Goal: Task Accomplishment & Management: Manage account settings

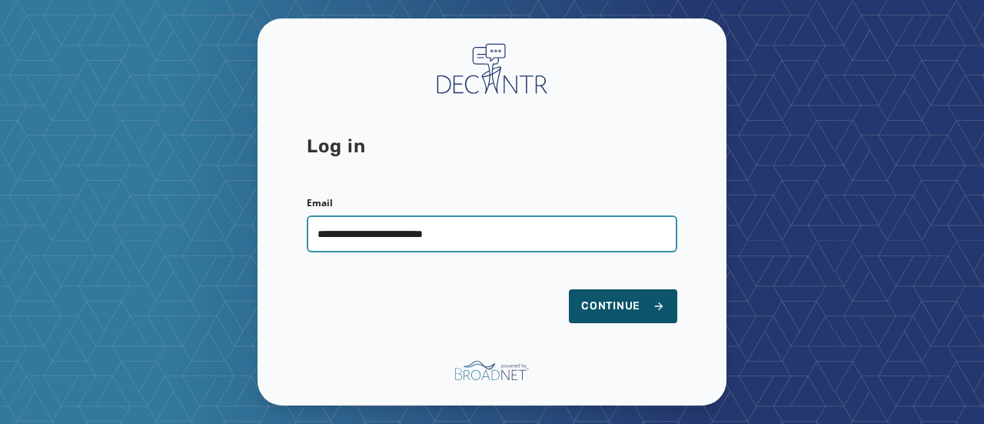
type input "**********"
click at [569, 289] on button "Continue" at bounding box center [623, 306] width 108 height 34
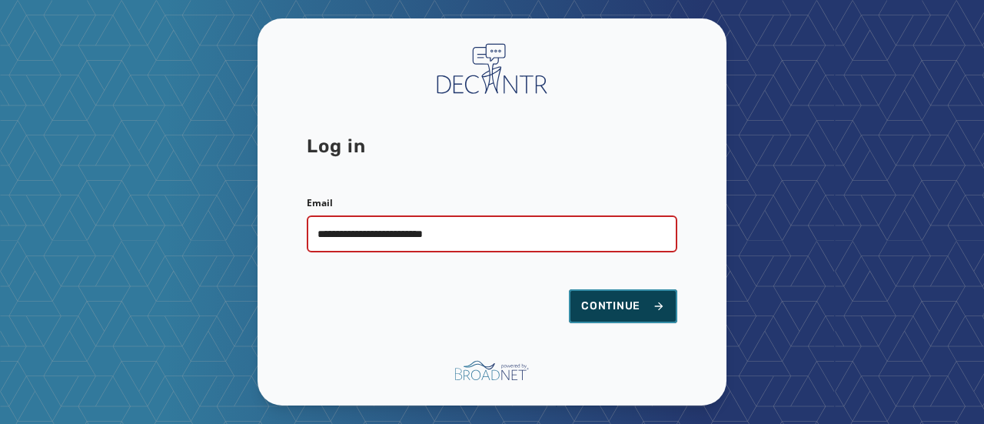
click at [632, 304] on span "Continue" at bounding box center [623, 305] width 84 height 15
click at [418, 275] on form "**********" at bounding box center [492, 260] width 371 height 126
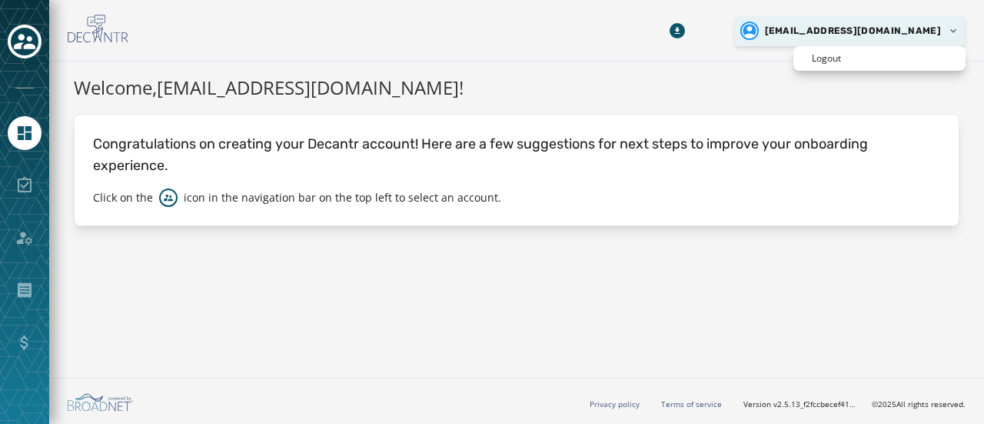
click at [960, 28] on html "Skip To Main Content pbhopale@workingamerica.org Welcome, pbhopale@workingameri…" at bounding box center [492, 212] width 984 height 424
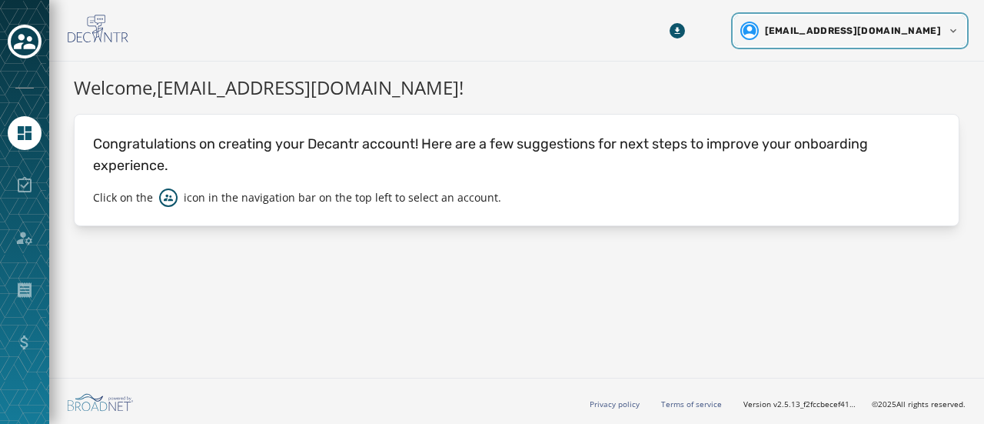
click at [375, 192] on html "Skip To Main Content pbhopale@workingamerica.org Welcome, pbhopale@workingameri…" at bounding box center [492, 212] width 984 height 424
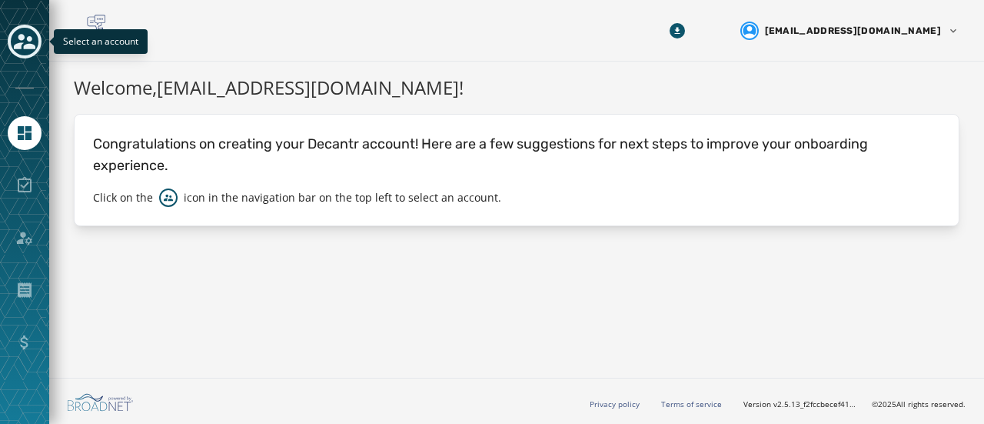
click at [28, 39] on icon "Toggle account select drawer" at bounding box center [25, 41] width 22 height 15
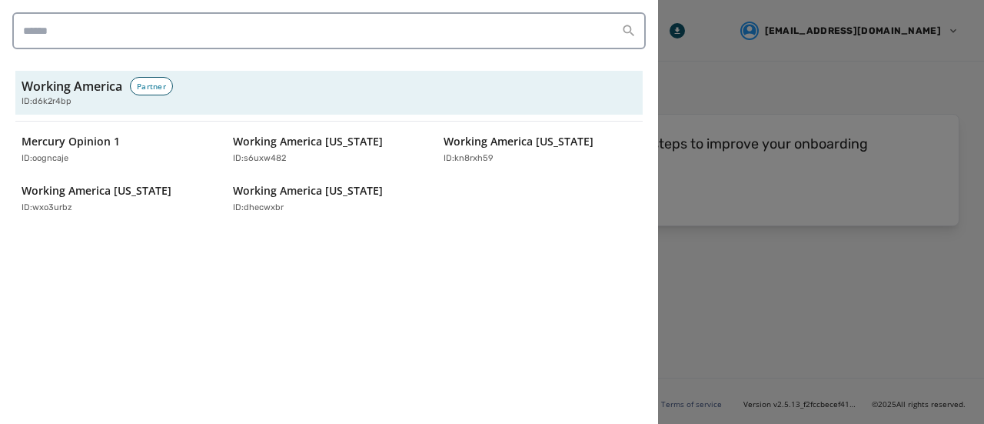
click at [781, 202] on div at bounding box center [492, 212] width 984 height 424
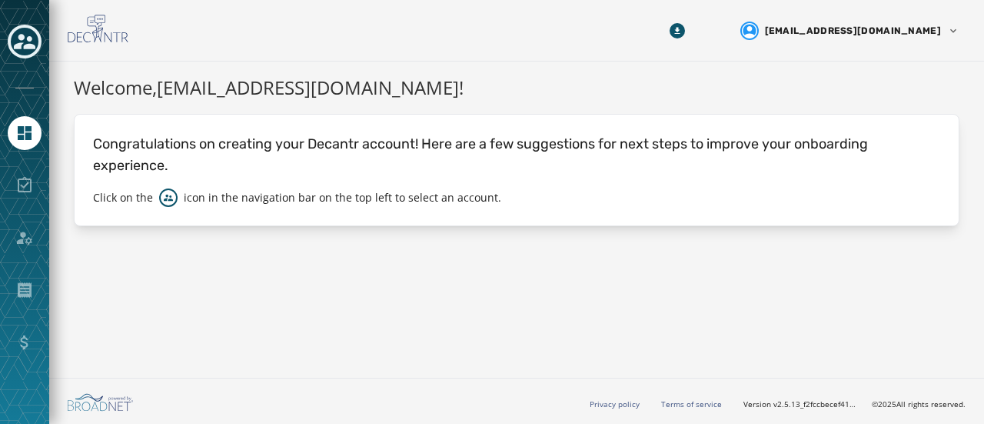
drag, startPoint x: 24, startPoint y: 346, endPoint x: 18, endPoint y: 334, distance: 12.7
click at [23, 347] on div at bounding box center [25, 342] width 34 height 34
click at [25, 124] on icon "Navigate to Home" at bounding box center [24, 133] width 18 height 18
click at [26, 131] on icon "Navigate to Home" at bounding box center [24, 133] width 18 height 18
click at [25, 180] on div at bounding box center [25, 185] width 34 height 34
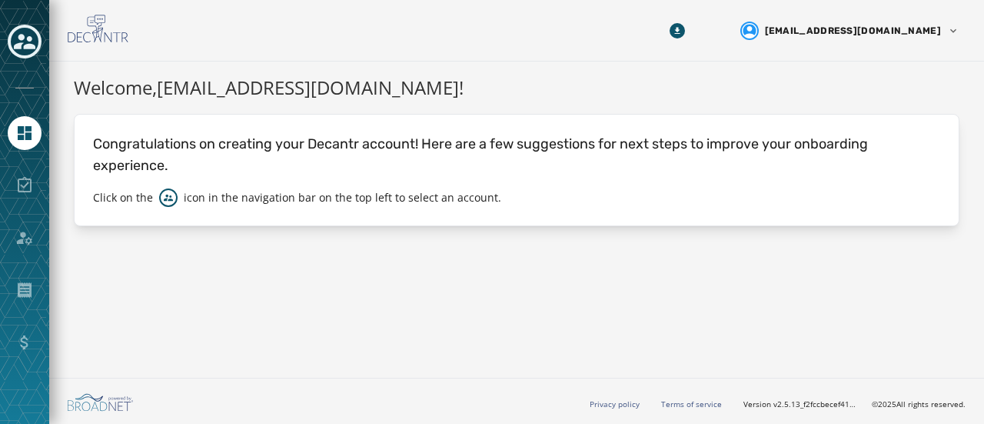
click at [28, 241] on div at bounding box center [25, 238] width 34 height 34
drag, startPoint x: 21, startPoint y: 302, endPoint x: 5, endPoint y: 401, distance: 99.7
click at [21, 312] on div at bounding box center [24, 212] width 49 height 424
drag, startPoint x: 20, startPoint y: 371, endPoint x: 26, endPoint y: 365, distance: 8.7
click at [21, 368] on div at bounding box center [24, 212] width 49 height 424
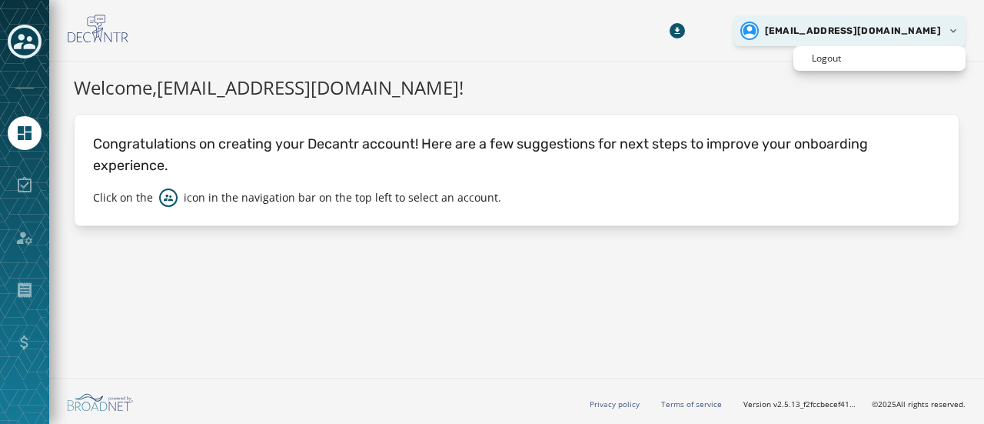
click at [957, 31] on html "Skip To Main Content pbhopale@workingamerica.org Welcome, pbhopale@workingameri…" at bounding box center [492, 212] width 984 height 424
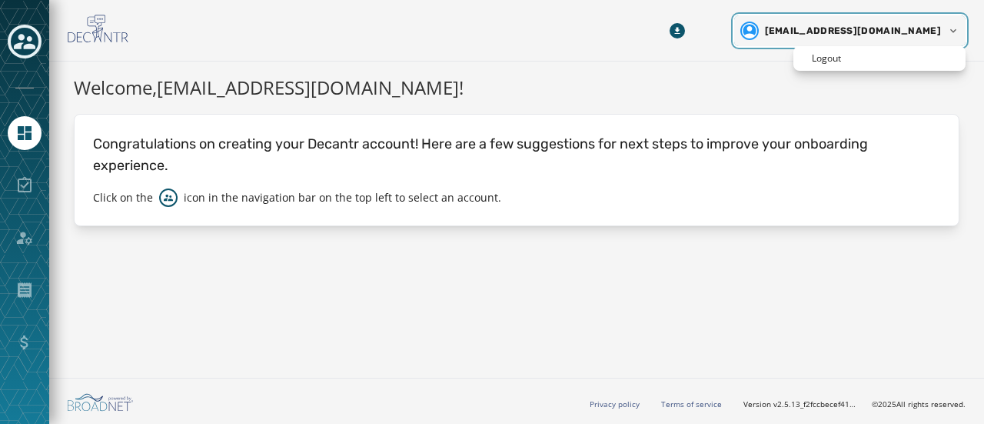
click at [655, 19] on html "Skip To Main Content pbhopale@workingamerica.org Welcome, pbhopale@workingameri…" at bounding box center [492, 212] width 984 height 424
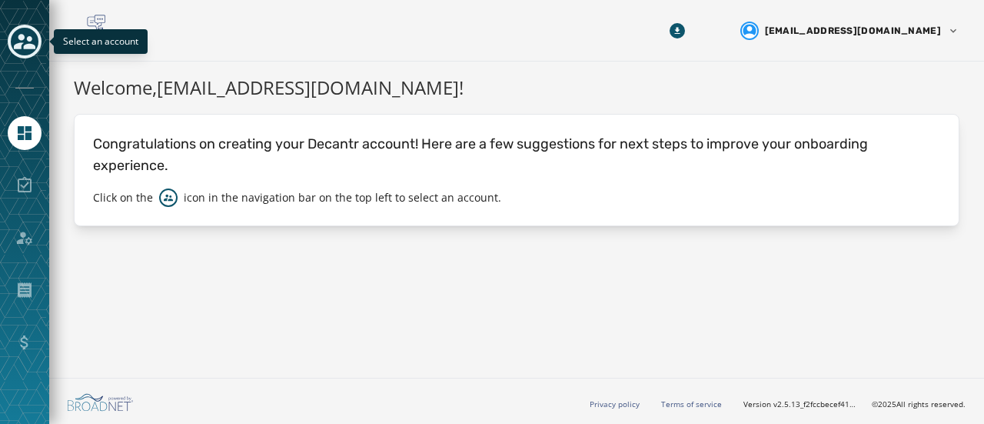
click at [20, 38] on icon "Toggle account select drawer" at bounding box center [25, 41] width 22 height 15
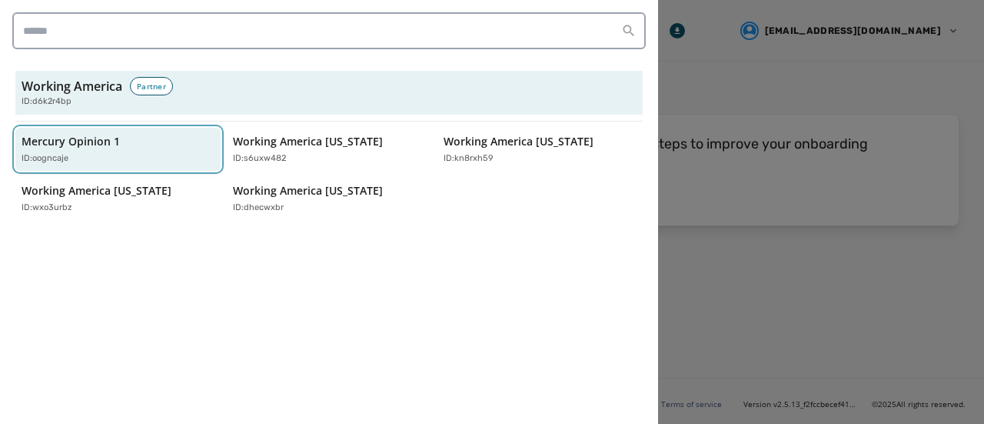
click at [67, 144] on p "Mercury Opinion 1" at bounding box center [71, 141] width 98 height 15
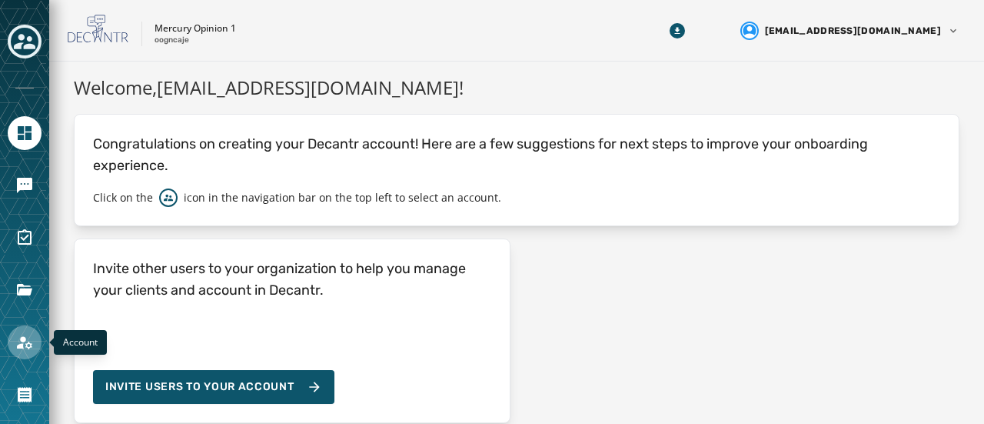
click at [32, 342] on icon "Navigate to Account" at bounding box center [24, 342] width 18 height 18
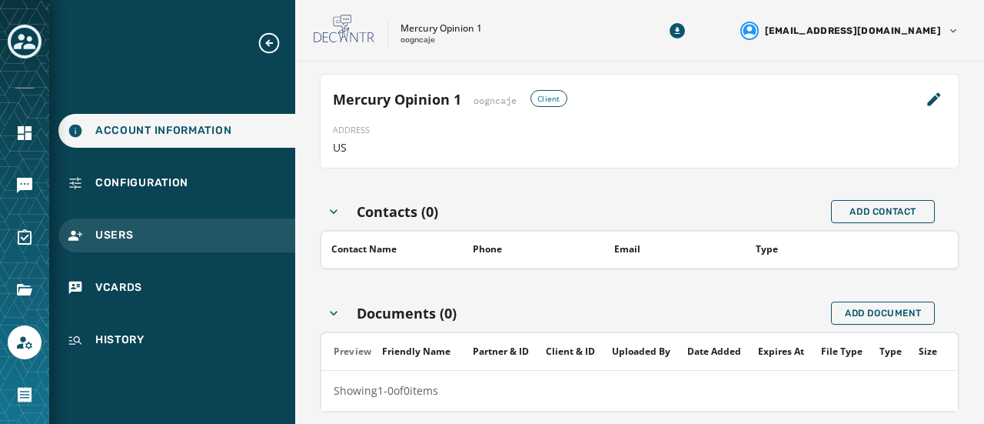
click at [78, 236] on icon "Navigate to Users" at bounding box center [75, 235] width 15 height 15
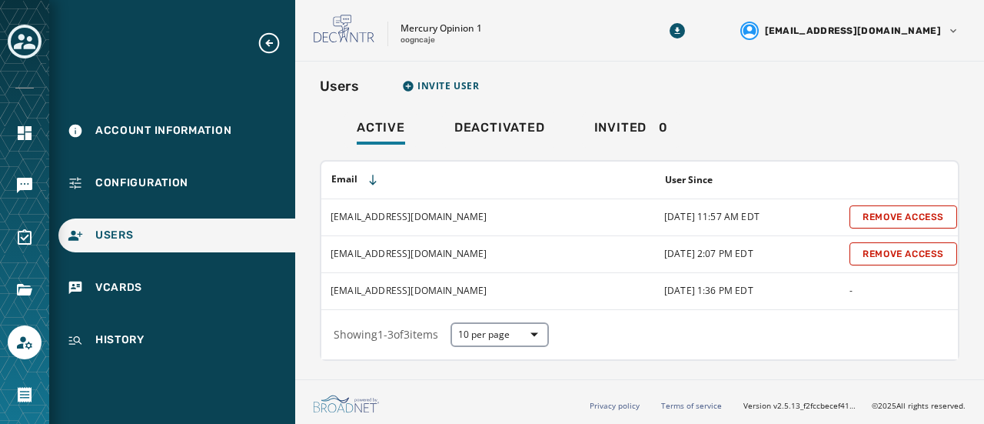
scroll to position [1, 0]
click at [463, 87] on span "Invite User" at bounding box center [449, 85] width 62 height 12
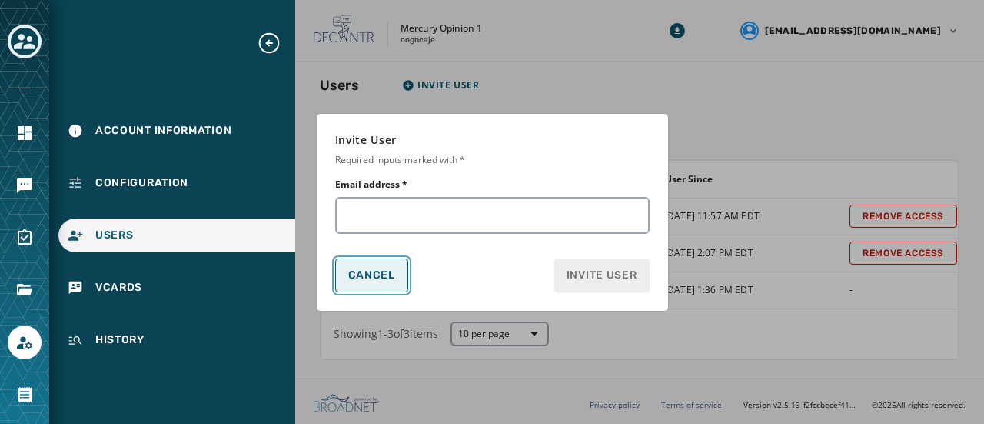
click at [360, 277] on span "Cancel" at bounding box center [371, 275] width 47 height 12
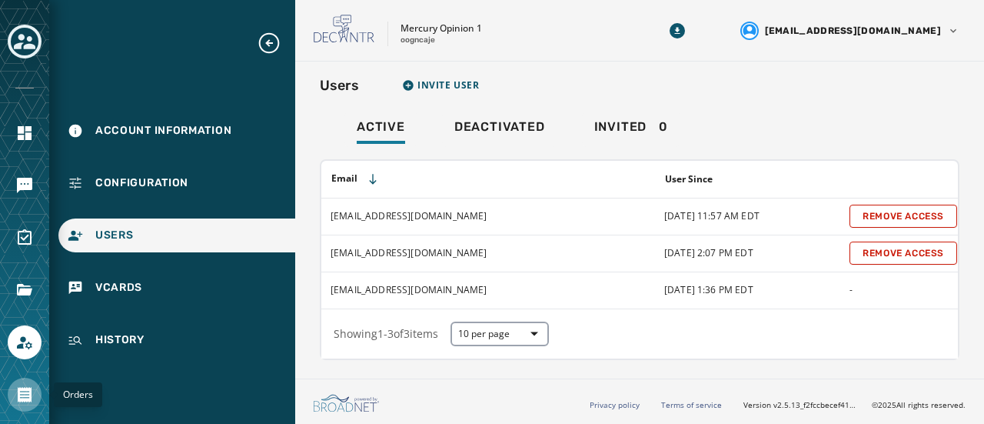
click at [20, 390] on icon "Navigate to Orders" at bounding box center [25, 394] width 14 height 15
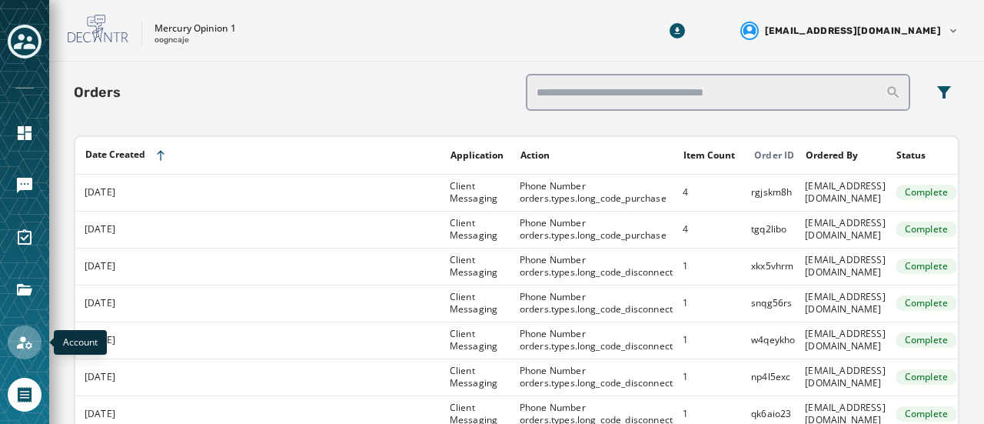
click at [28, 346] on icon "Navigate to Account" at bounding box center [24, 342] width 18 height 18
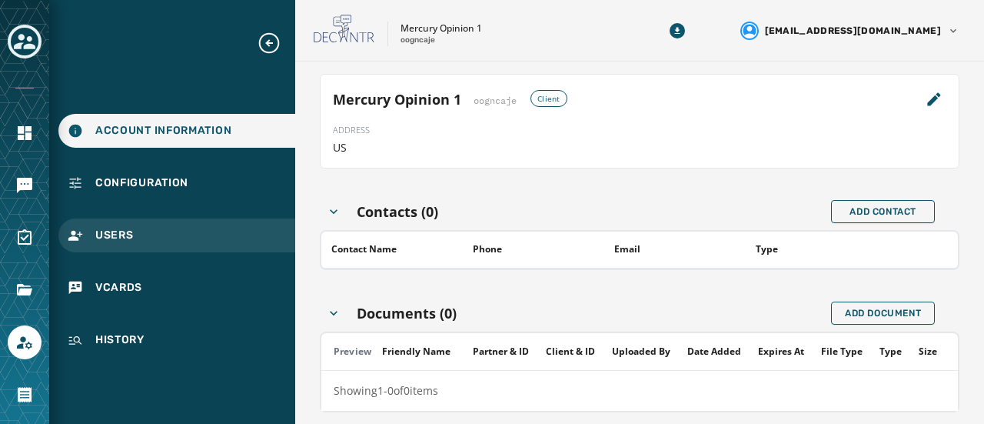
click at [100, 234] on span "Users" at bounding box center [114, 235] width 38 height 15
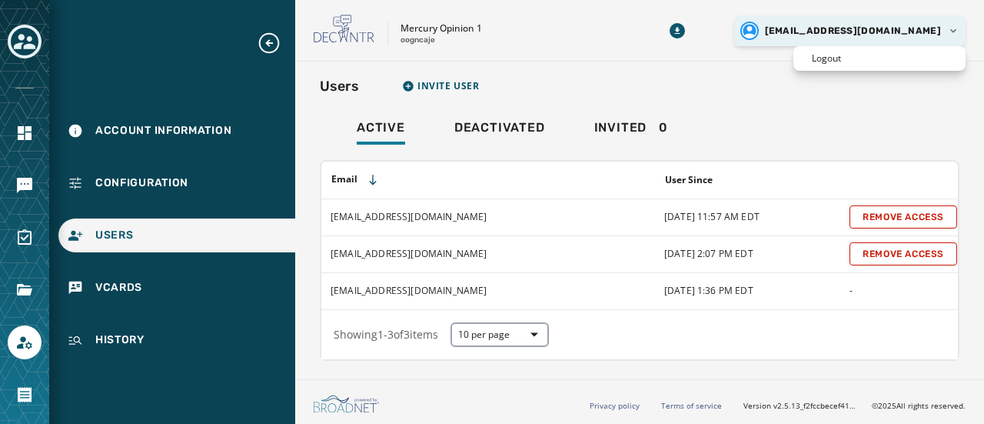
click at [877, 30] on html "Account Information Configuration Users vCards History Skip To Main Content Mer…" at bounding box center [492, 212] width 984 height 424
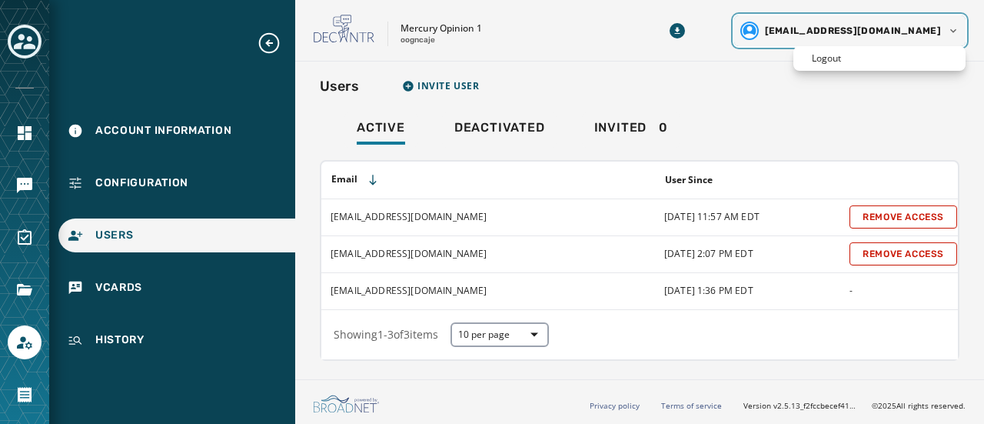
click at [611, 65] on html "Account Information Configuration Users vCards History Skip To Main Content Mer…" at bounding box center [492, 212] width 984 height 424
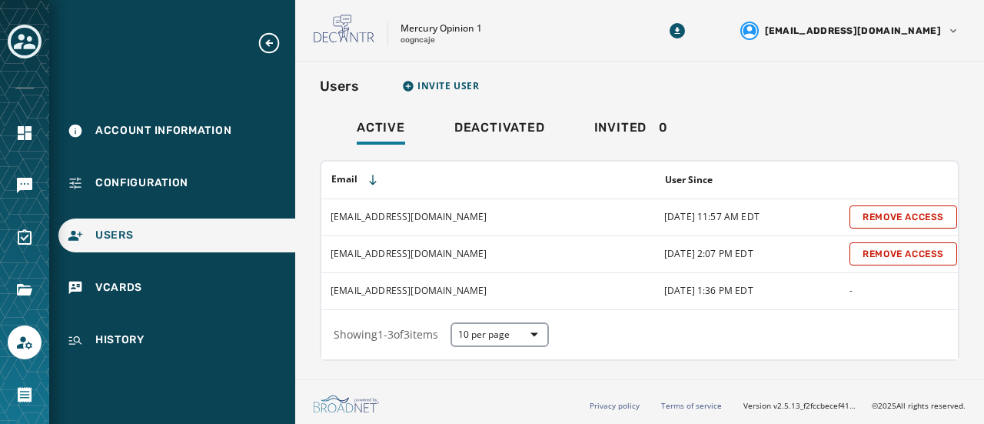
click at [32, 16] on div at bounding box center [24, 232] width 49 height 464
click at [36, 32] on button "Toggle account select drawer" at bounding box center [25, 42] width 34 height 34
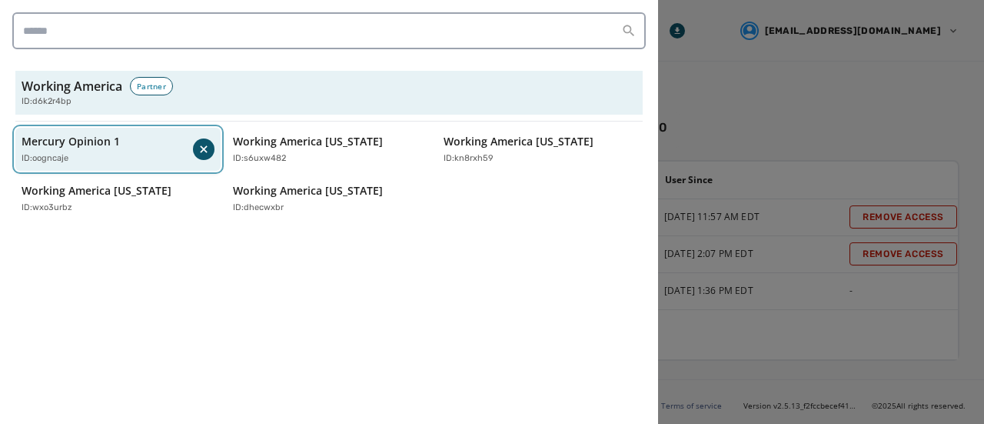
click at [101, 155] on div "ID: oogncaje" at bounding box center [107, 158] width 171 height 13
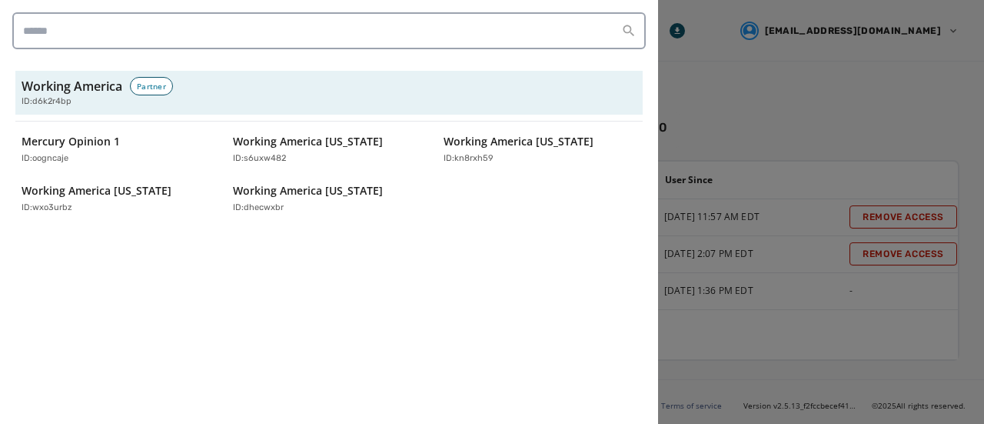
click at [817, 121] on div at bounding box center [492, 212] width 984 height 424
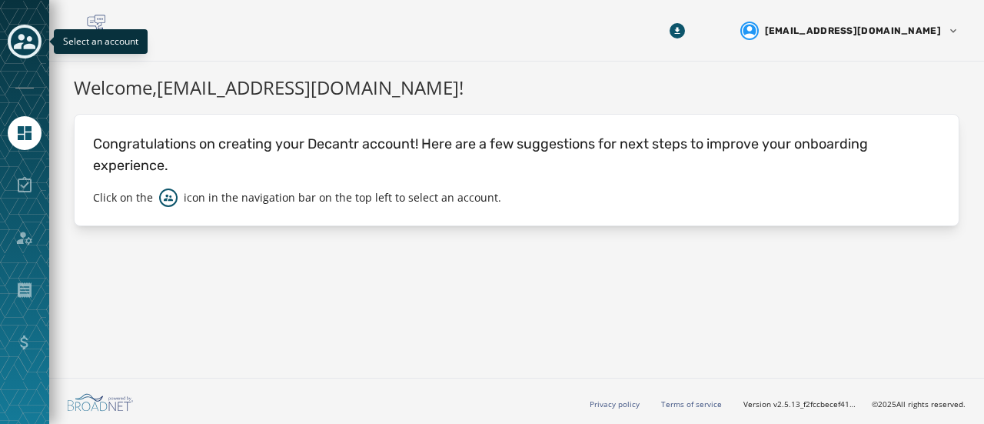
click at [29, 43] on icon "Toggle account select drawer" at bounding box center [25, 42] width 22 height 22
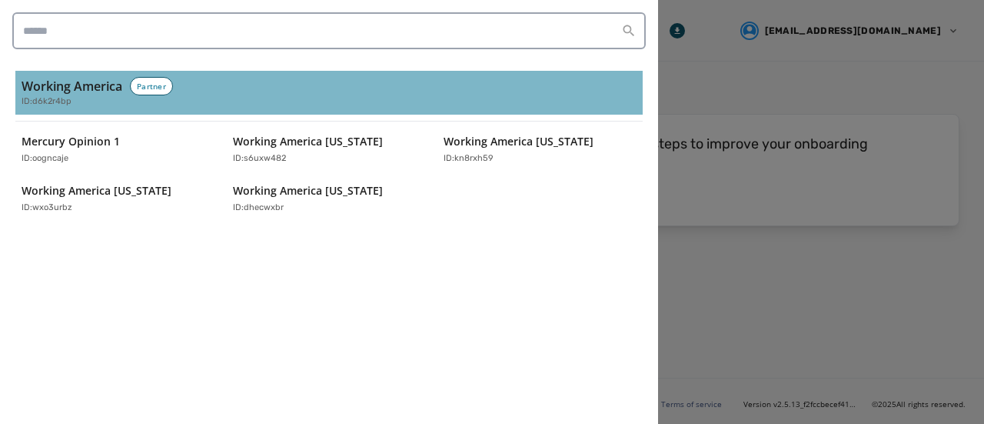
click at [71, 88] on h3 "Working America" at bounding box center [72, 86] width 101 height 18
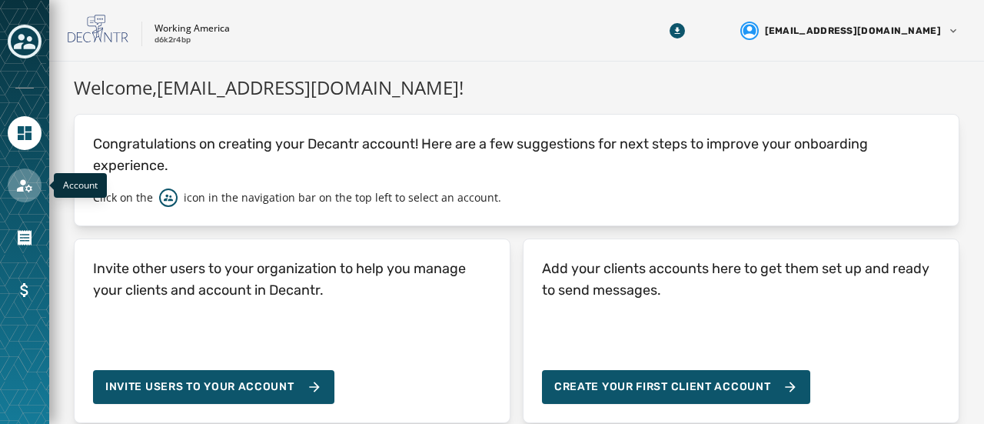
click at [29, 181] on icon "Navigate to Account" at bounding box center [24, 185] width 18 height 18
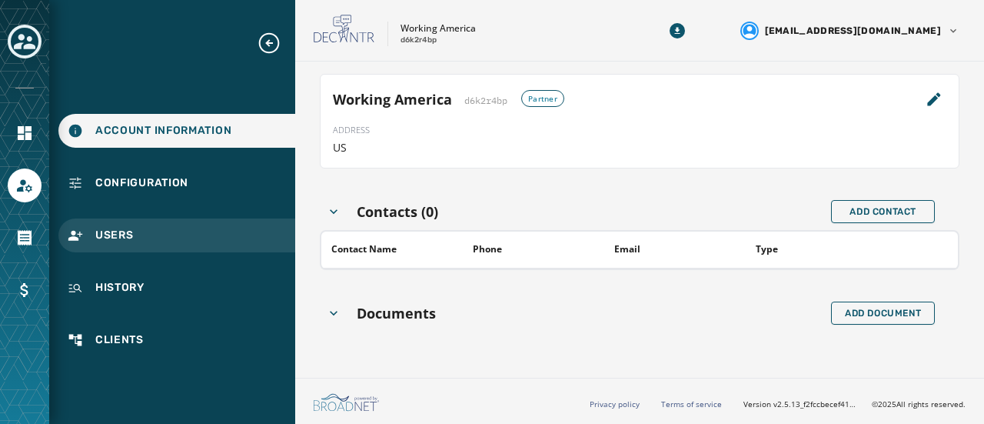
click at [132, 238] on span "Users" at bounding box center [114, 235] width 38 height 15
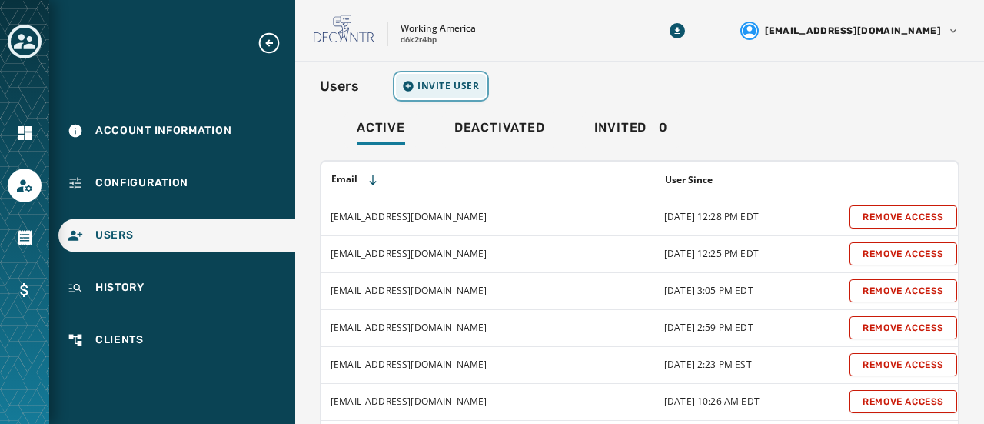
click at [409, 74] on button "Invite User" at bounding box center [441, 86] width 90 height 25
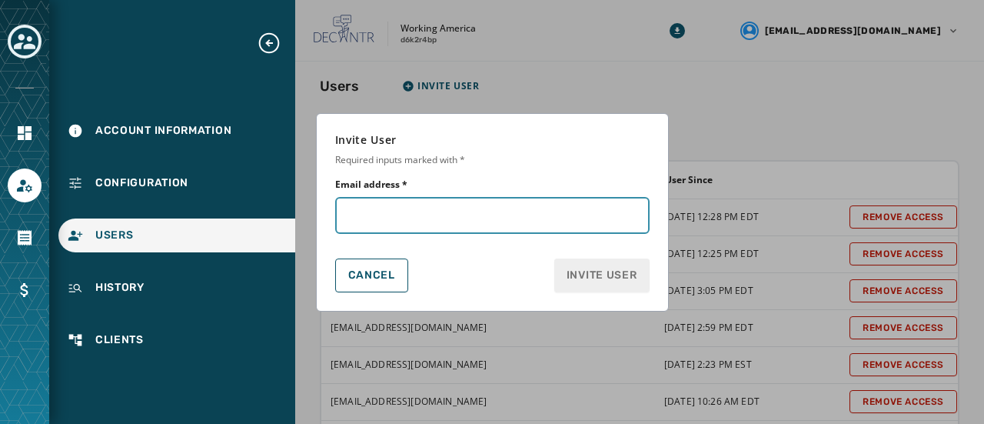
click at [343, 208] on input "Email address *" at bounding box center [492, 215] width 314 height 37
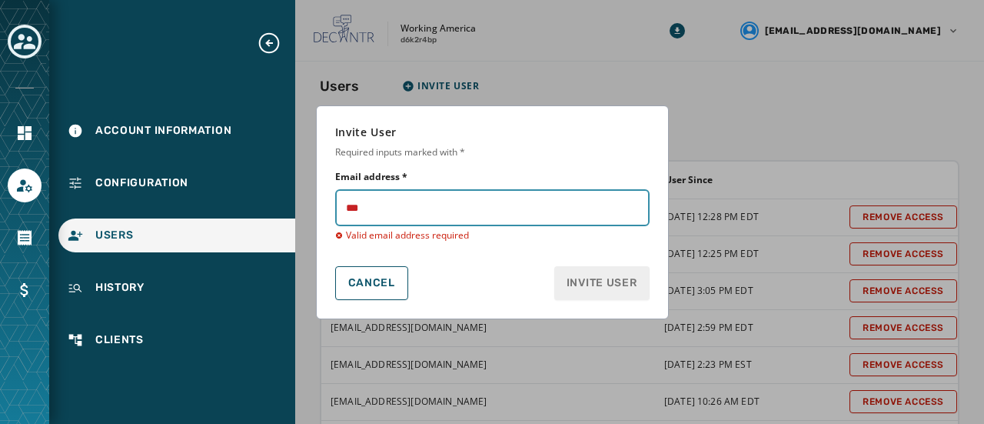
drag, startPoint x: 374, startPoint y: 218, endPoint x: 285, endPoint y: 209, distance: 88.8
click at [285, 209] on form "Invite User Required inputs marked with * Email address * Valid email address r…" at bounding box center [492, 212] width 984 height 424
paste input "**********"
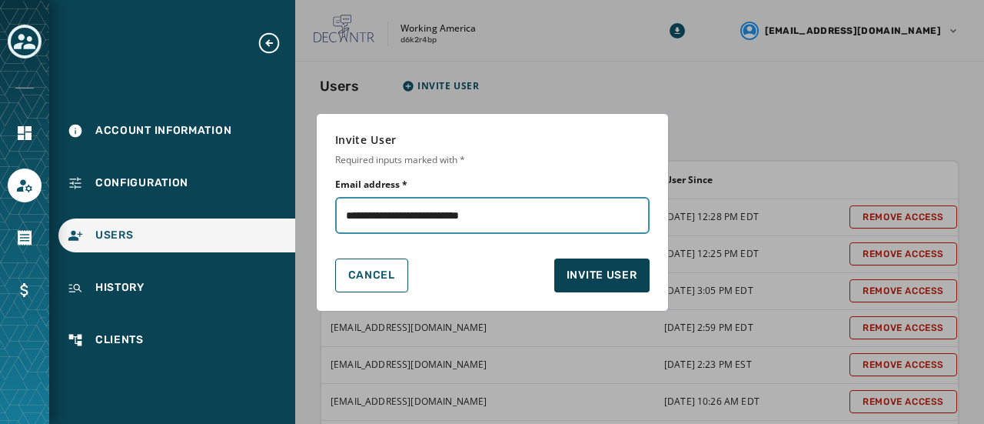
type input "**********"
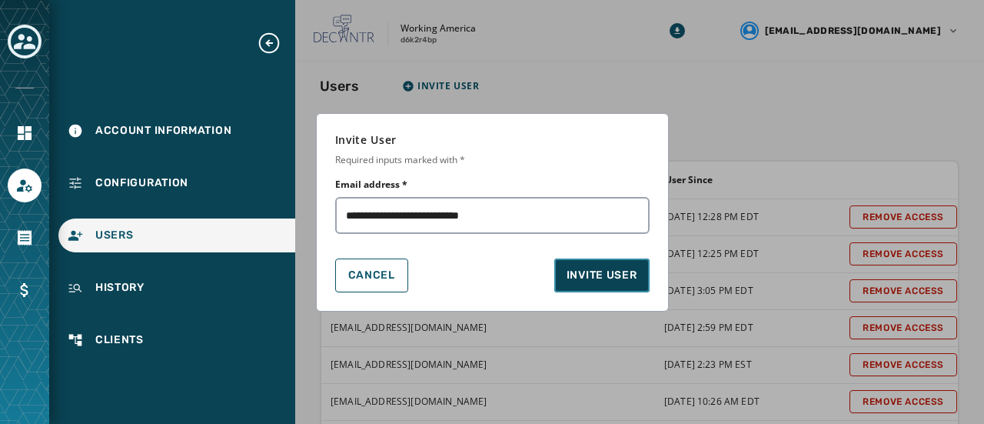
click at [587, 281] on span "Invite User" at bounding box center [602, 275] width 71 height 15
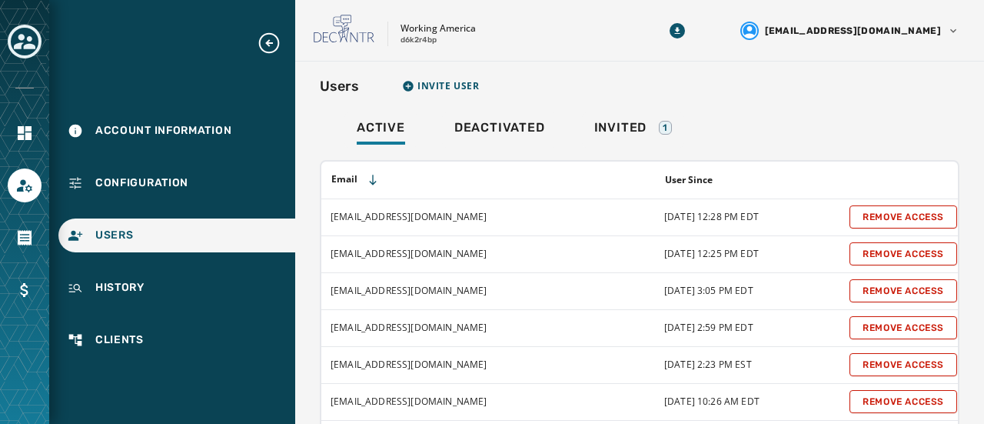
click at [9, 26] on div at bounding box center [25, 42] width 34 height 35
click at [18, 31] on icon "Toggle account select drawer" at bounding box center [25, 42] width 22 height 22
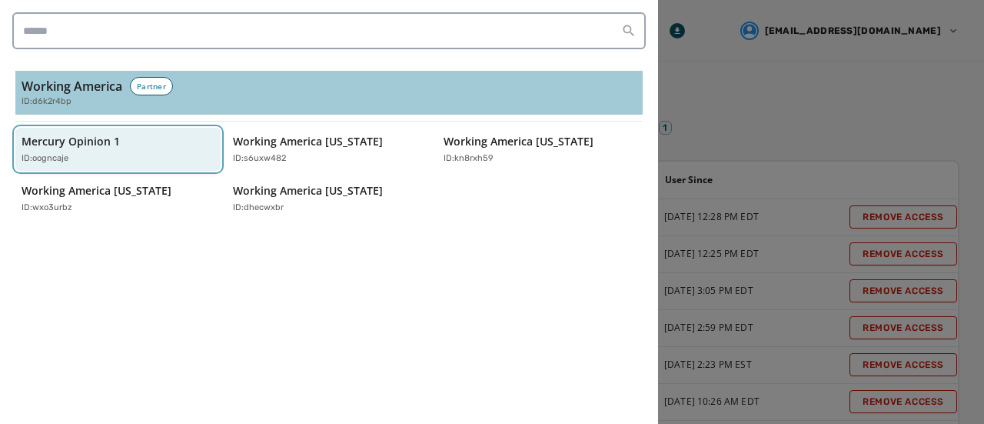
click at [63, 145] on p "Mercury Opinion 1" at bounding box center [71, 141] width 98 height 15
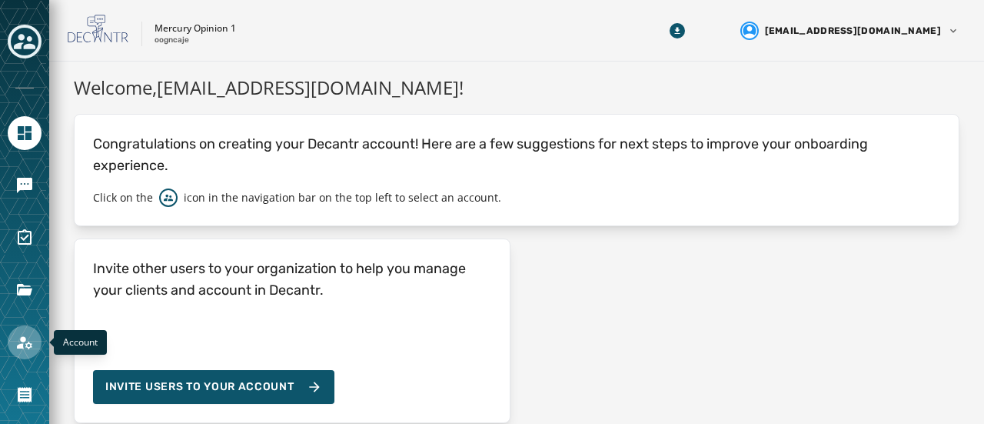
click at [18, 343] on icon "Navigate to Account" at bounding box center [24, 342] width 18 height 18
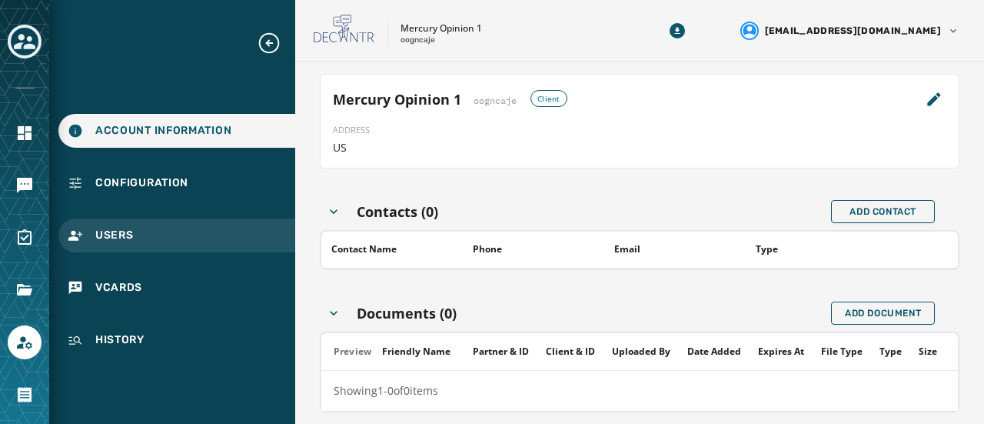
click at [98, 237] on span "Users" at bounding box center [114, 235] width 38 height 15
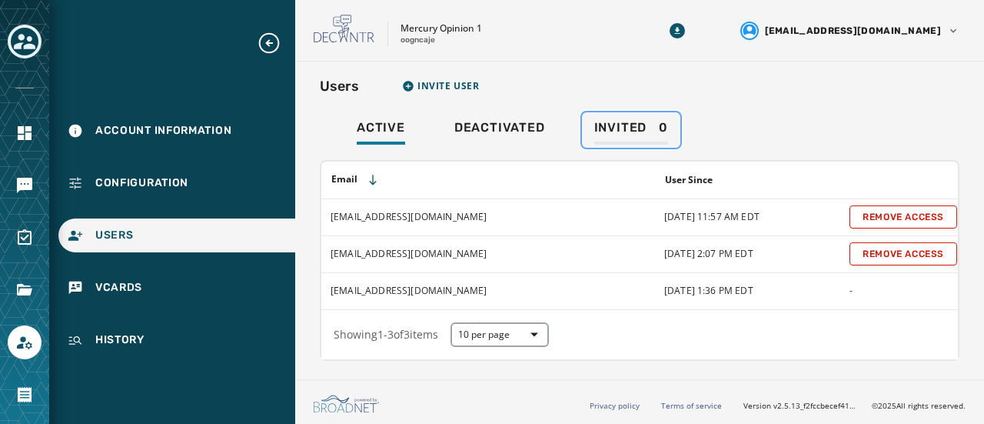
click at [615, 130] on span "Invited" at bounding box center [620, 127] width 53 height 15
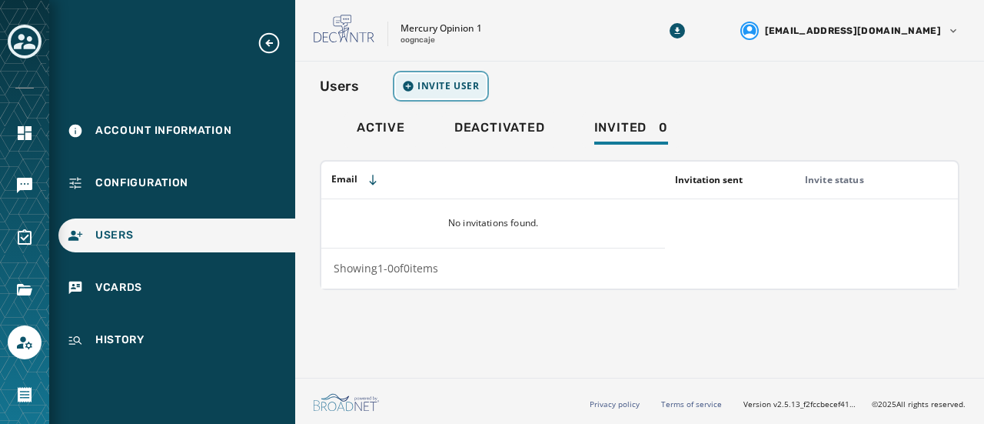
click at [458, 84] on span "Invite User" at bounding box center [449, 86] width 62 height 12
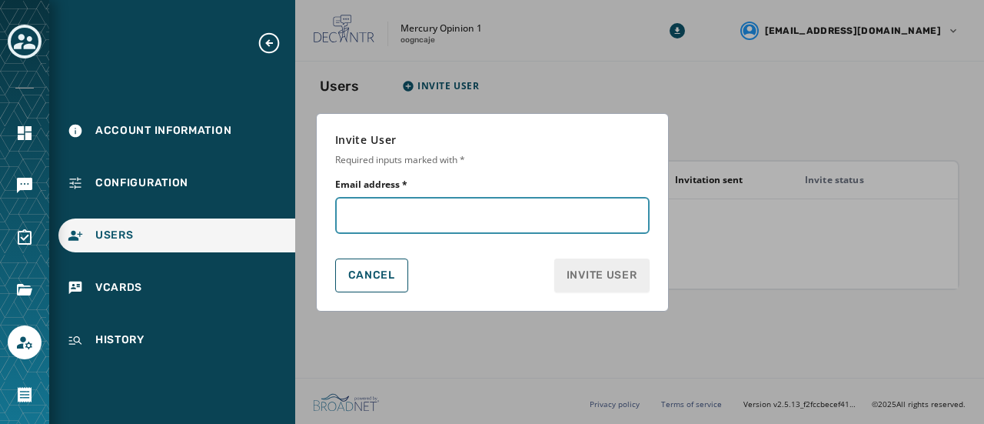
click at [437, 218] on input "Email address *" at bounding box center [492, 215] width 314 height 37
paste input "**********"
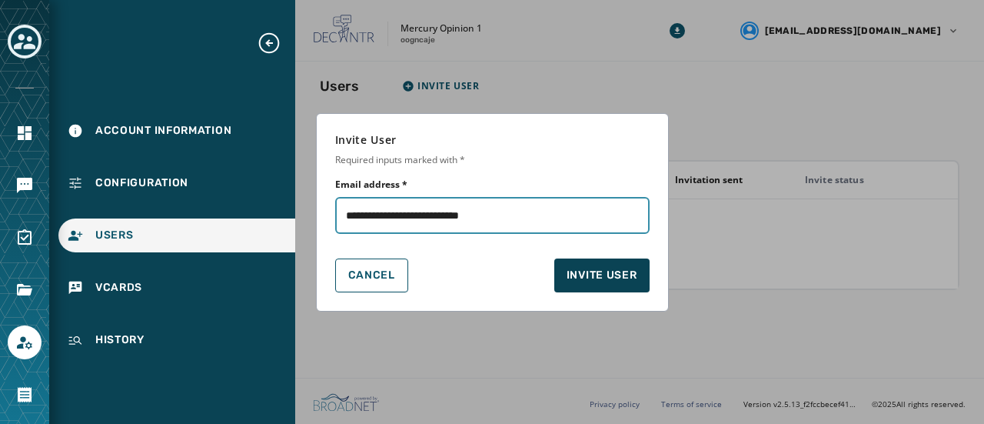
type input "**********"
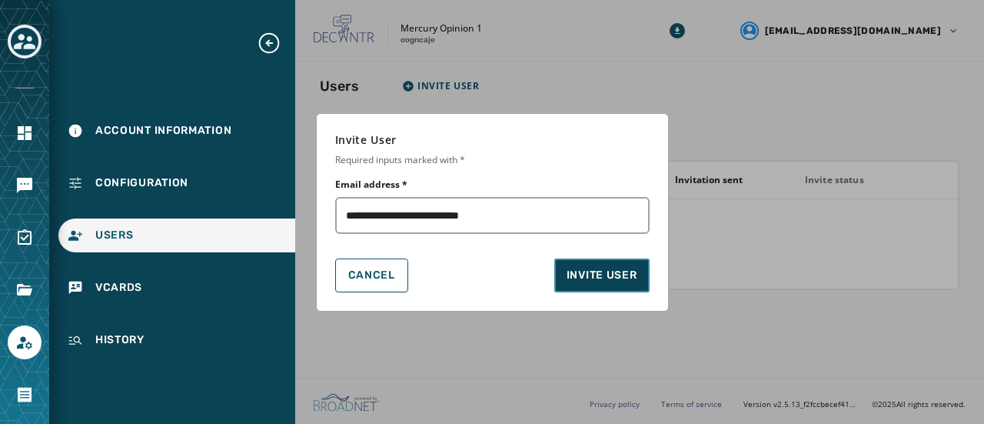
click at [597, 274] on span "Invite User" at bounding box center [602, 275] width 71 height 15
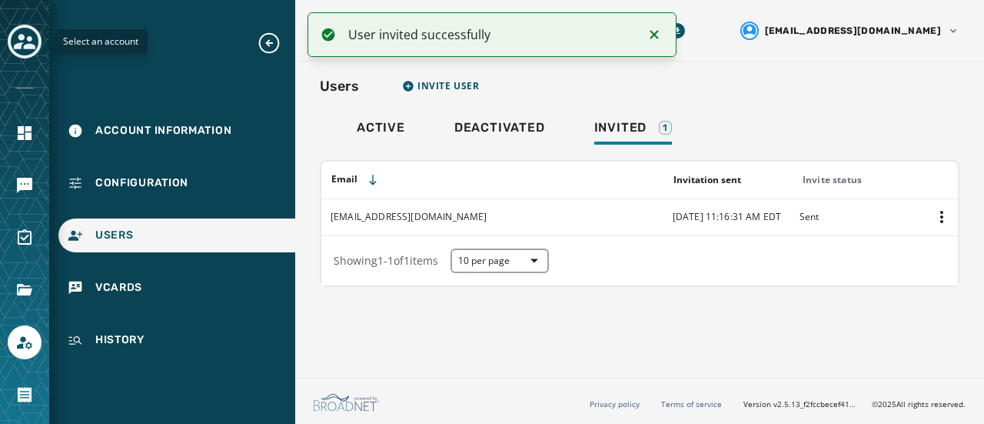
click at [28, 42] on icon "Toggle account select drawer" at bounding box center [25, 42] width 22 height 22
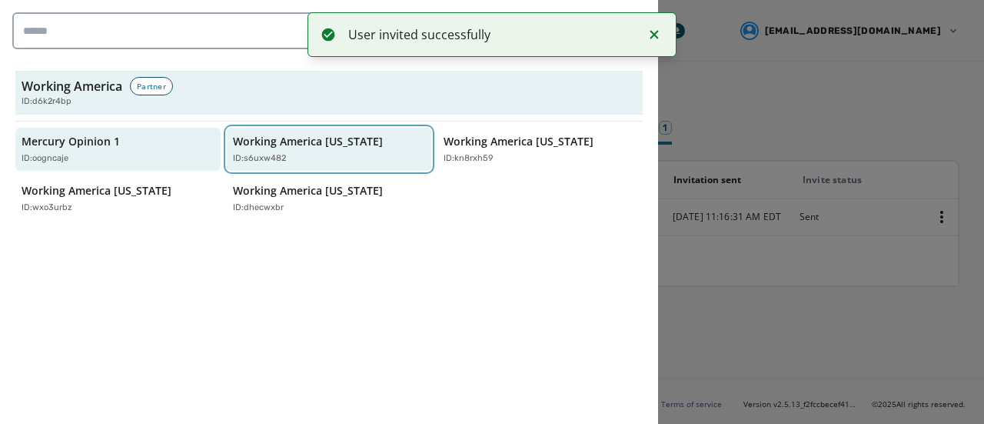
click at [255, 139] on p "Working America Montana" at bounding box center [308, 141] width 150 height 15
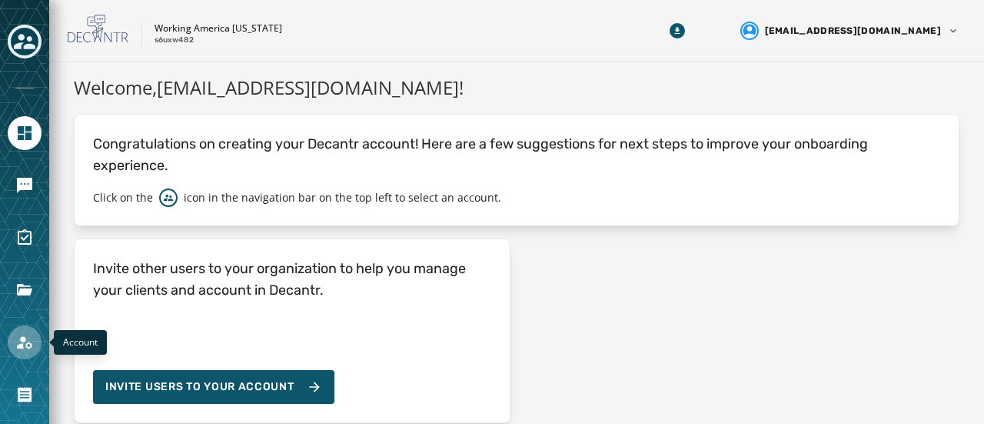
click at [14, 340] on link "Navigate to Account" at bounding box center [25, 342] width 34 height 34
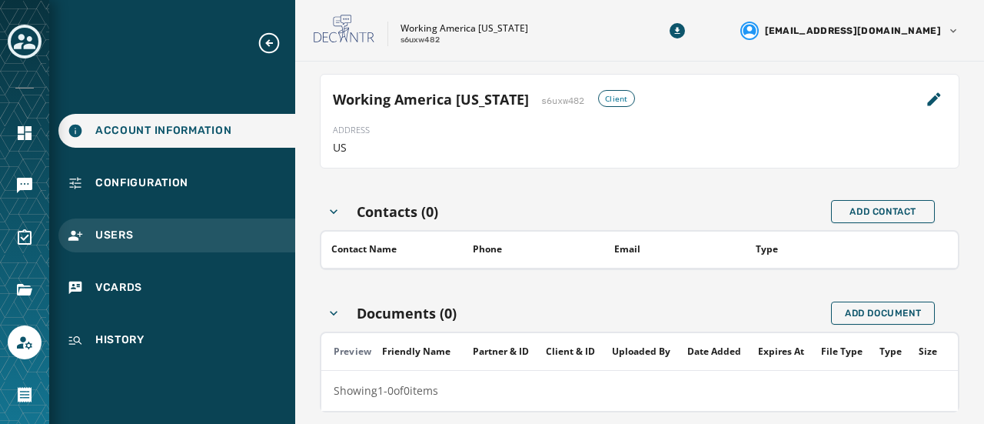
click at [121, 233] on span "Users" at bounding box center [114, 235] width 38 height 15
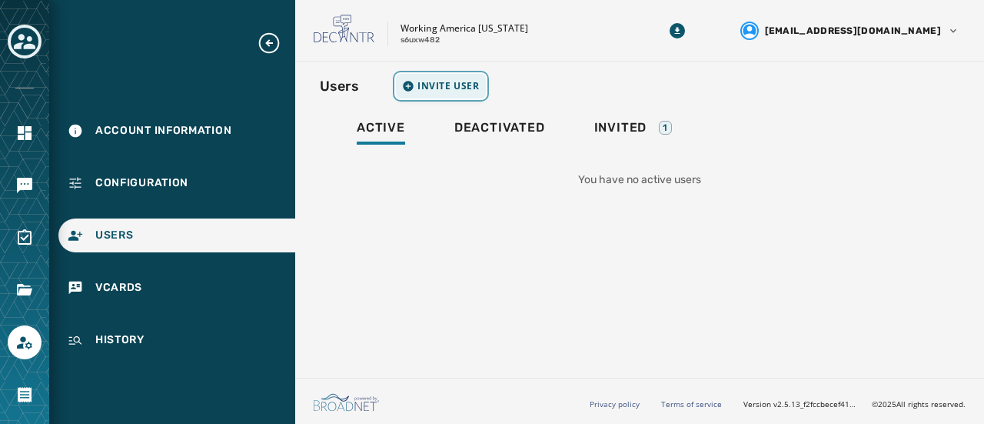
click at [431, 87] on span "Invite User" at bounding box center [449, 86] width 62 height 12
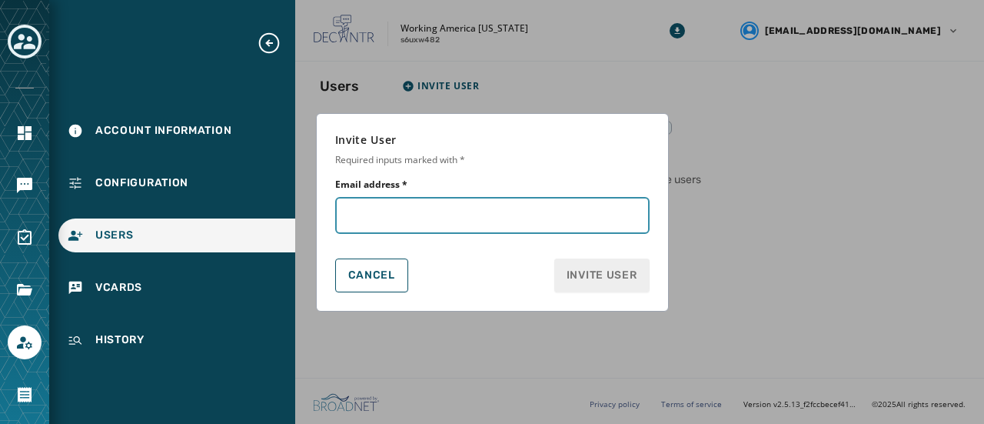
click at [454, 215] on input "Email address *" at bounding box center [492, 215] width 314 height 37
paste input "**********"
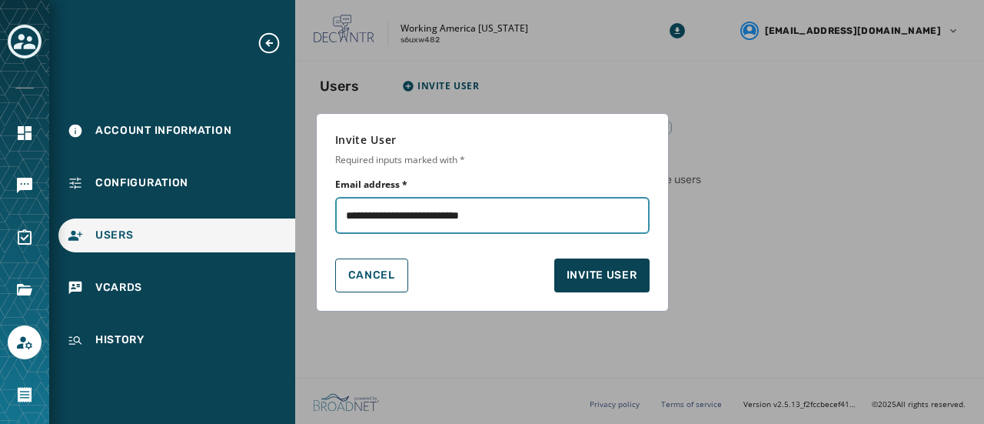
type input "**********"
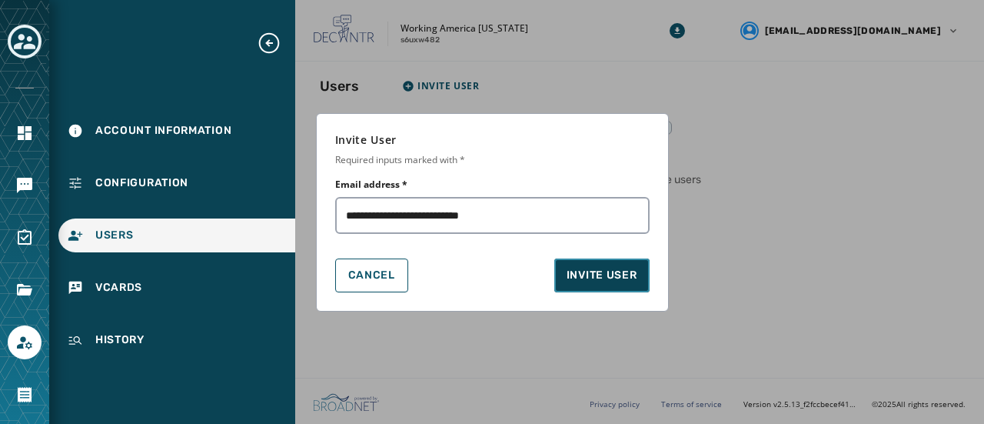
click at [611, 284] on button "Invite User" at bounding box center [601, 275] width 95 height 34
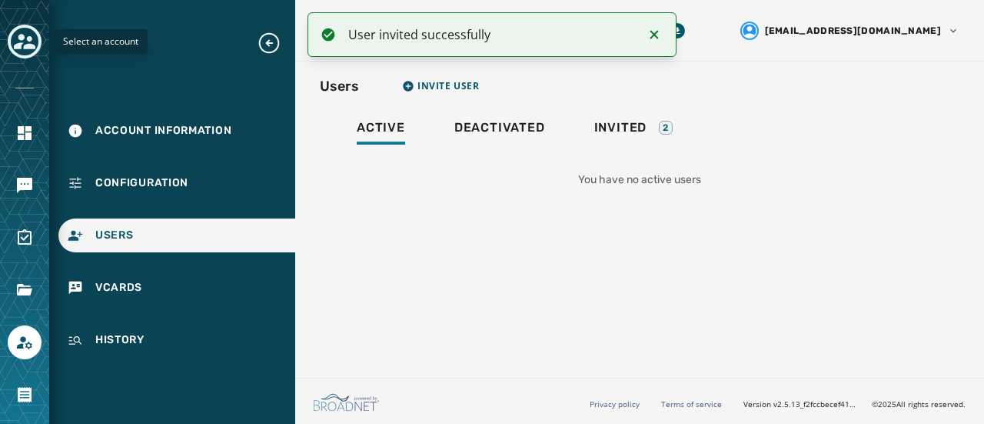
click at [24, 35] on icon "Toggle account select drawer" at bounding box center [25, 41] width 22 height 15
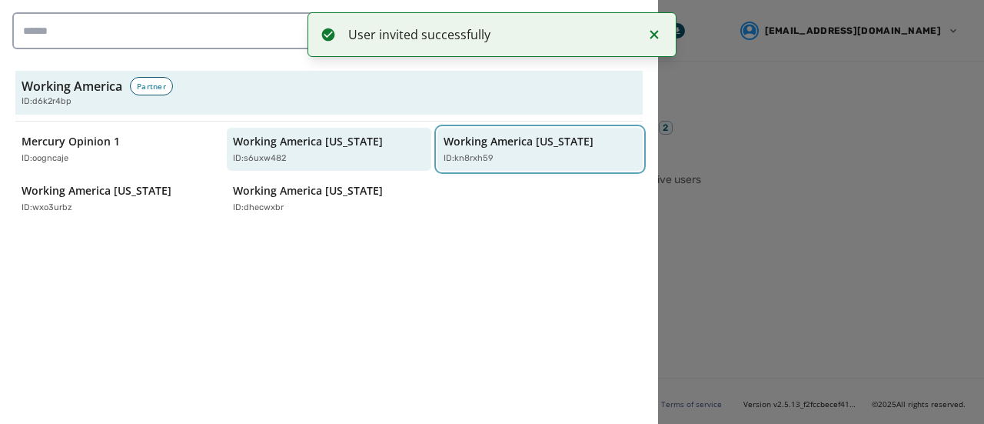
click at [491, 148] on p "Working America Ohio" at bounding box center [519, 141] width 150 height 15
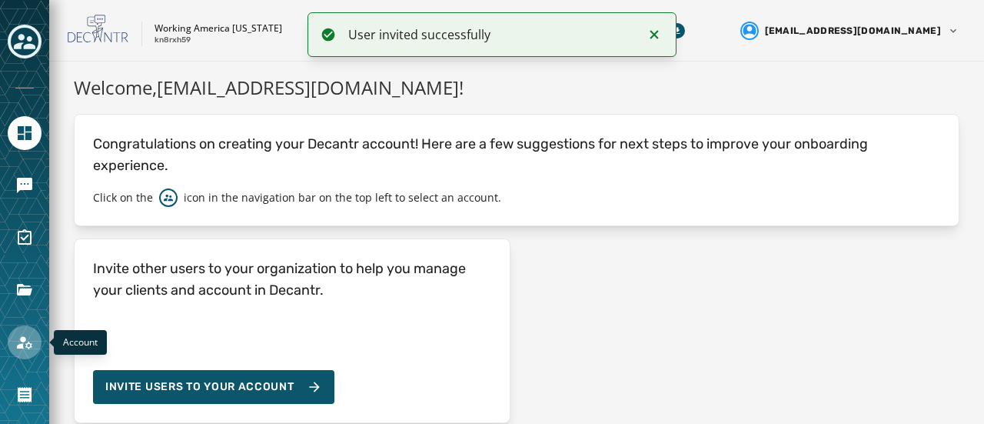
click at [22, 348] on icon "Navigate to Account" at bounding box center [24, 342] width 18 height 18
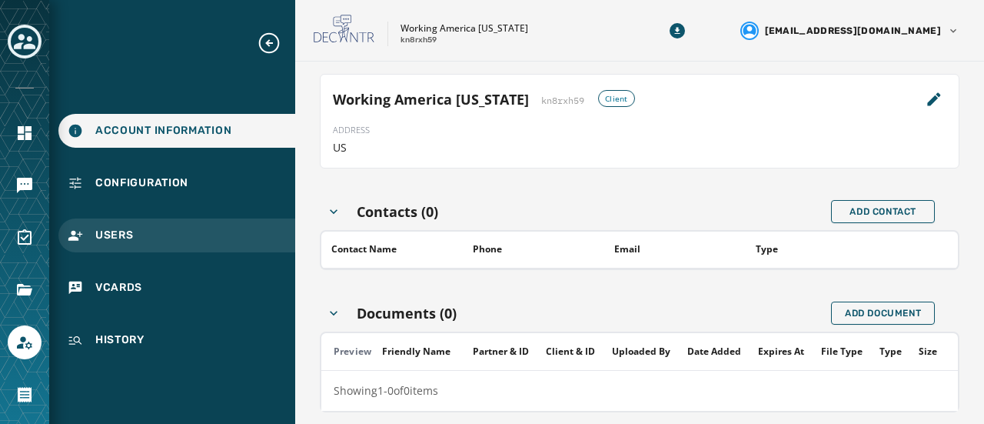
click at [107, 241] on span "Users" at bounding box center [114, 235] width 38 height 15
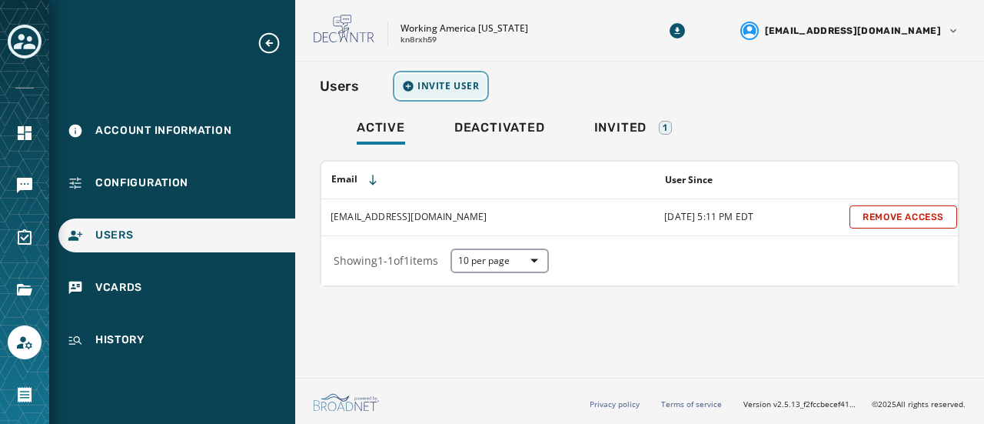
click at [431, 91] on span "Invite User" at bounding box center [449, 86] width 62 height 12
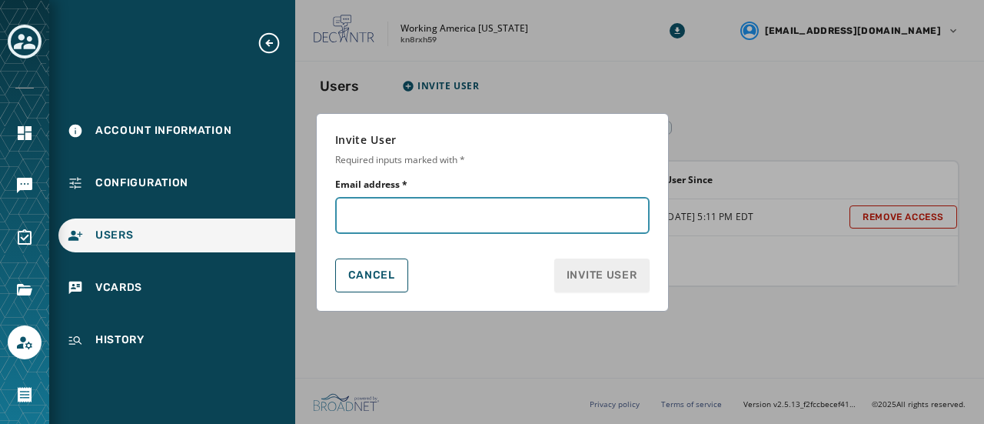
click at [440, 223] on input "Email address *" at bounding box center [492, 215] width 314 height 37
paste input "**********"
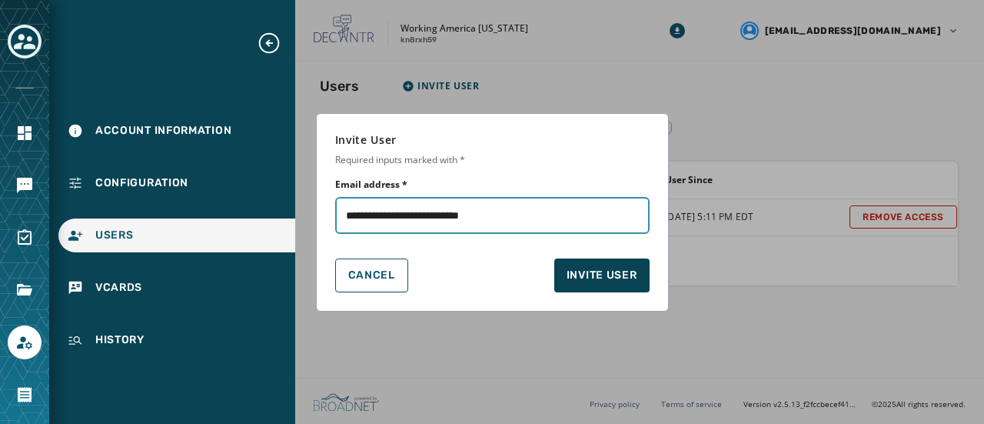
type input "**********"
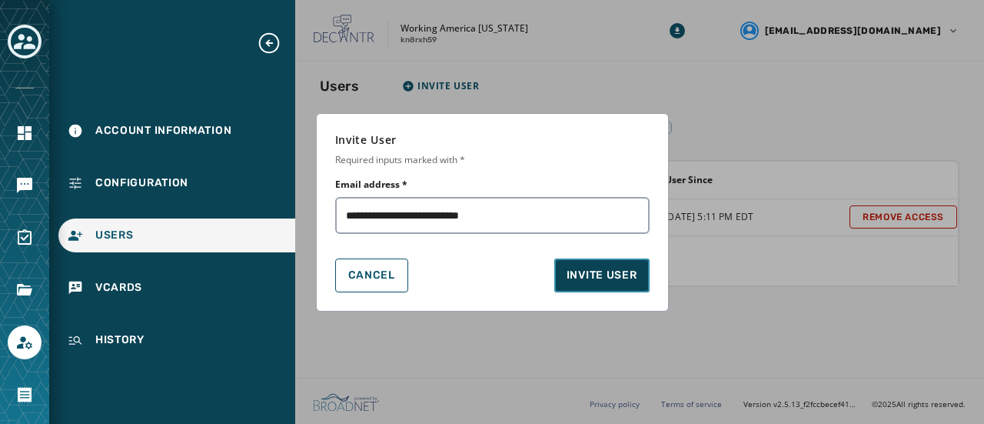
click at [584, 276] on span "Invite User" at bounding box center [602, 275] width 71 height 15
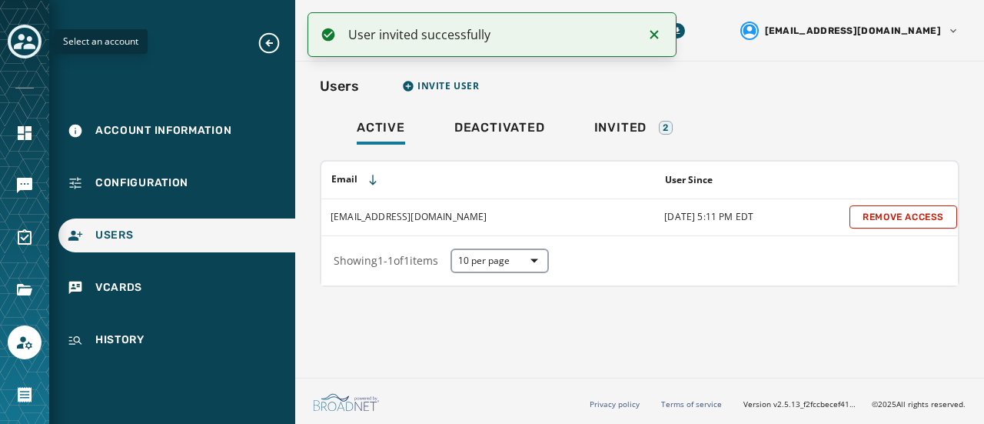
click at [22, 41] on icon "Toggle account select drawer" at bounding box center [25, 42] width 22 height 22
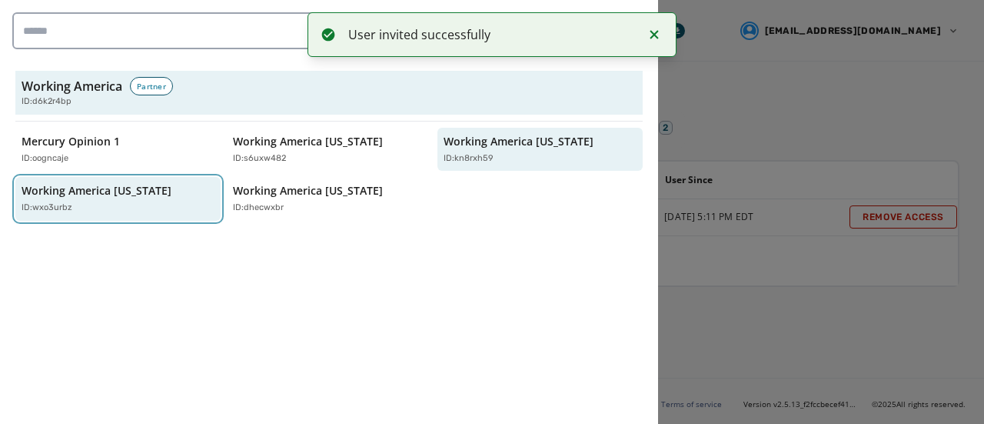
click at [95, 190] on p "Working America Pennsylvania" at bounding box center [97, 190] width 150 height 15
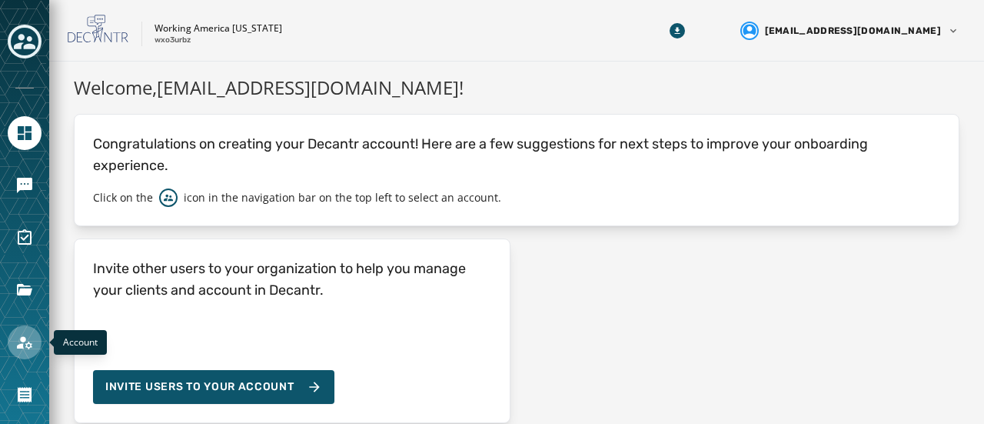
click at [19, 342] on icon "Navigate to Account" at bounding box center [24, 342] width 18 height 18
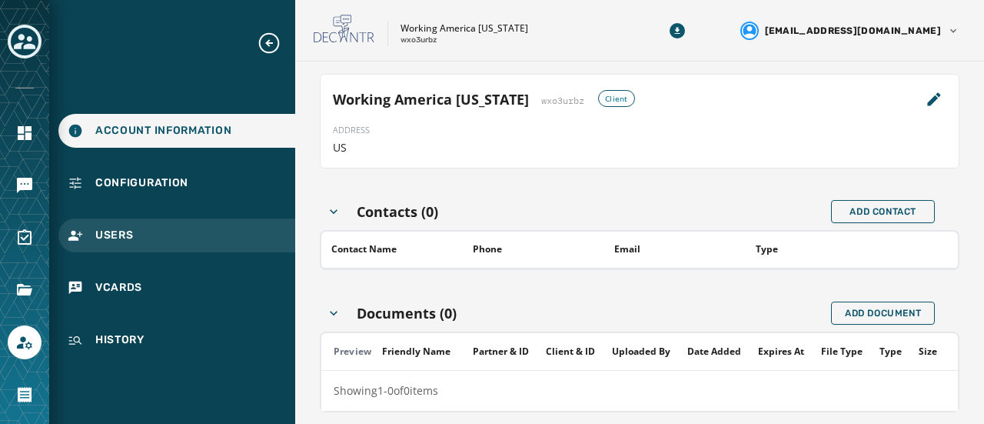
click at [134, 229] on div "Users" at bounding box center [176, 235] width 237 height 34
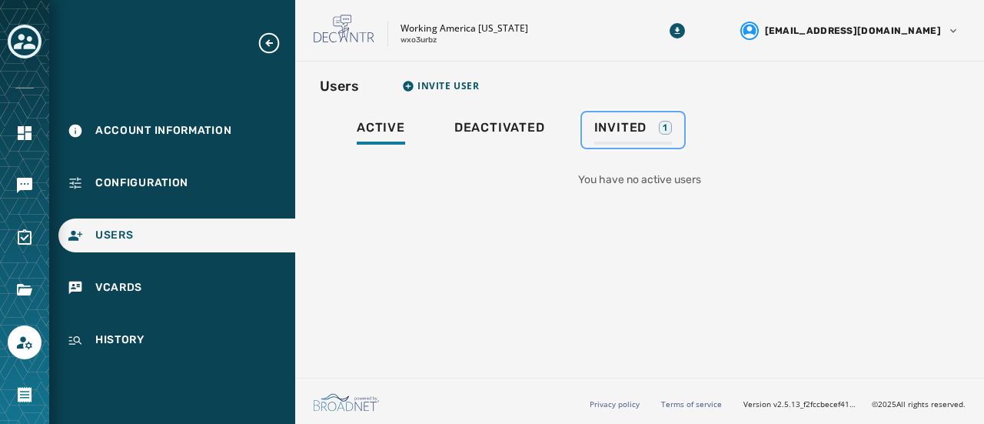
click at [651, 122] on div "Invited 1" at bounding box center [633, 132] width 78 height 25
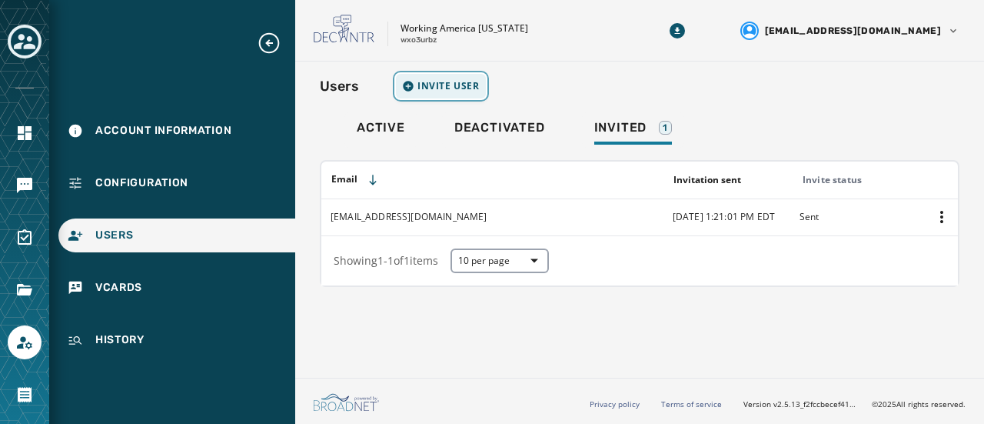
click at [440, 80] on span "Invite User" at bounding box center [449, 86] width 62 height 12
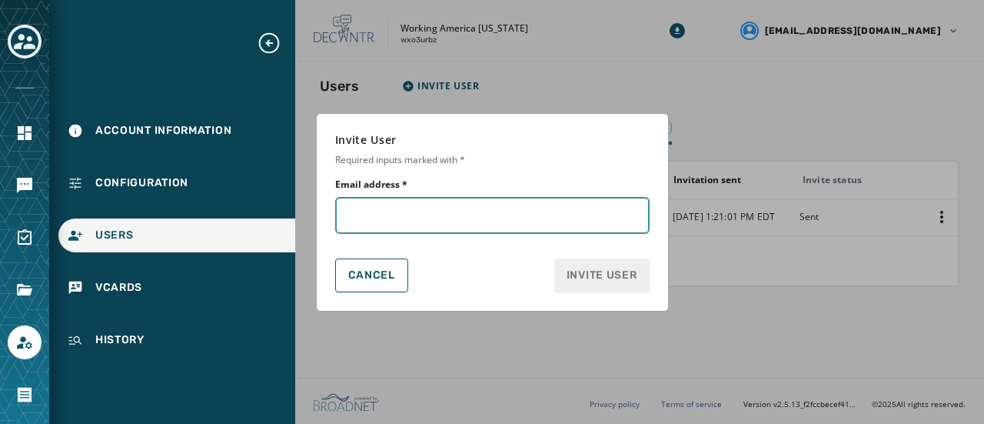
click at [420, 208] on input "Email address *" at bounding box center [492, 215] width 314 height 37
paste input "**********"
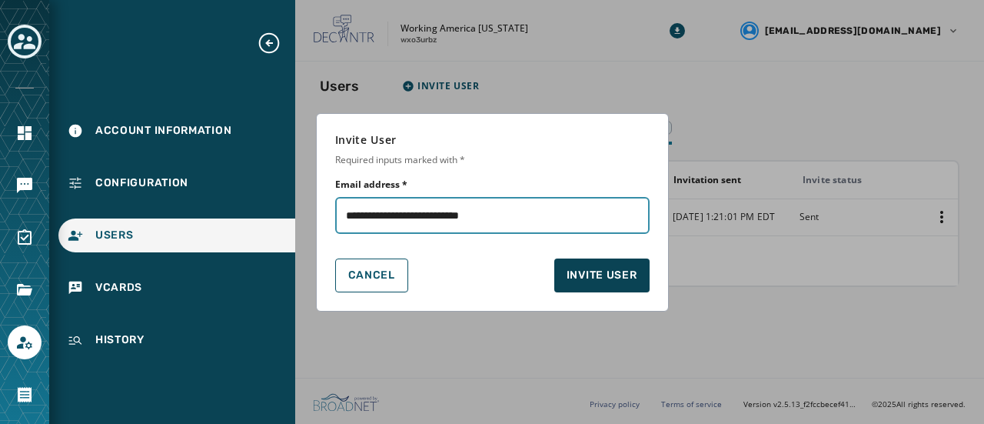
type input "**********"
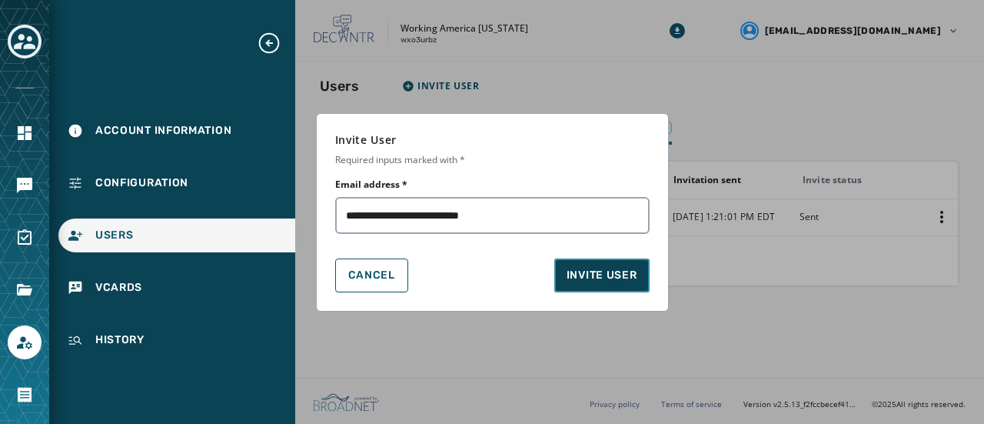
click at [579, 277] on span "Invite User" at bounding box center [602, 275] width 71 height 15
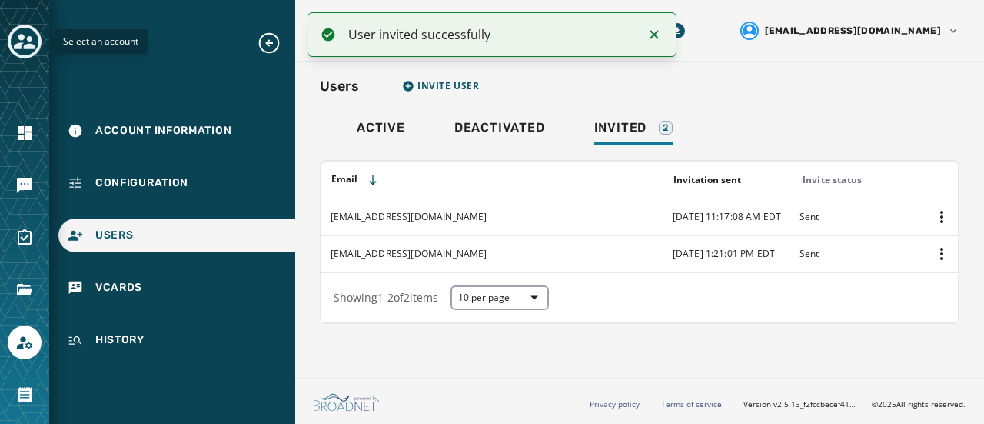
click at [28, 37] on icon "Toggle account select drawer" at bounding box center [25, 41] width 22 height 15
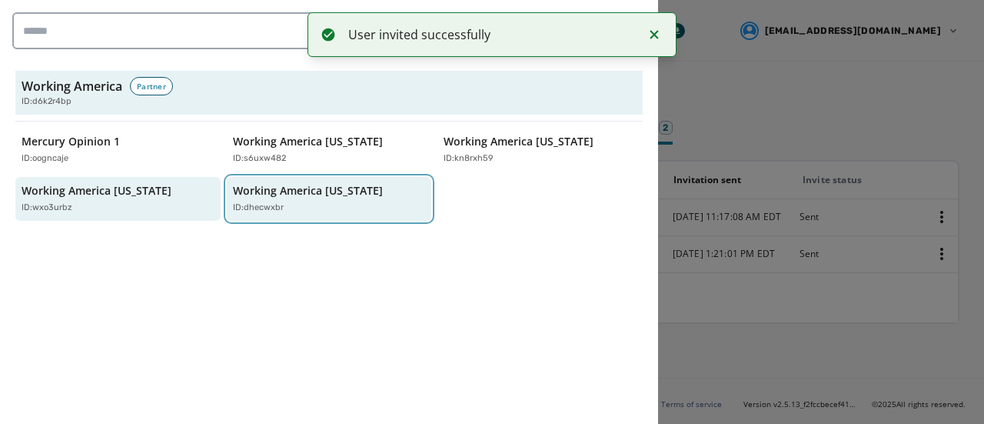
click at [301, 193] on p "Working America Wisconsin" at bounding box center [308, 190] width 150 height 15
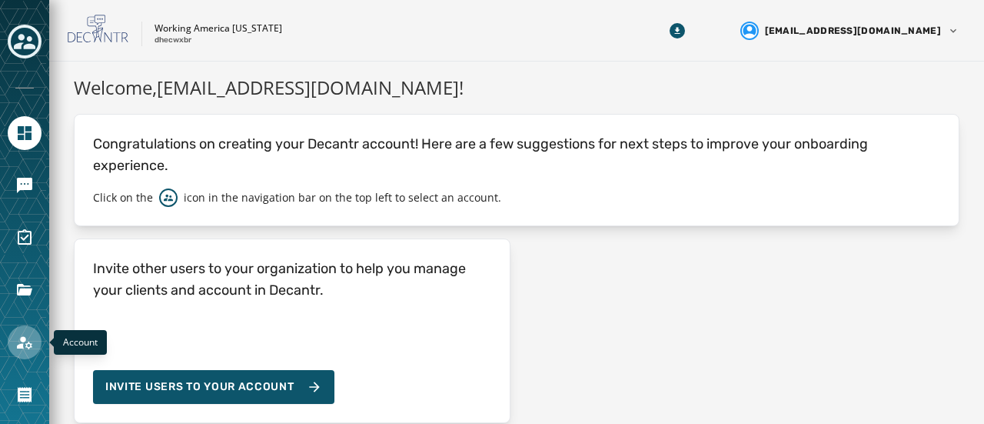
click at [18, 334] on icon "Navigate to Account" at bounding box center [24, 342] width 18 height 18
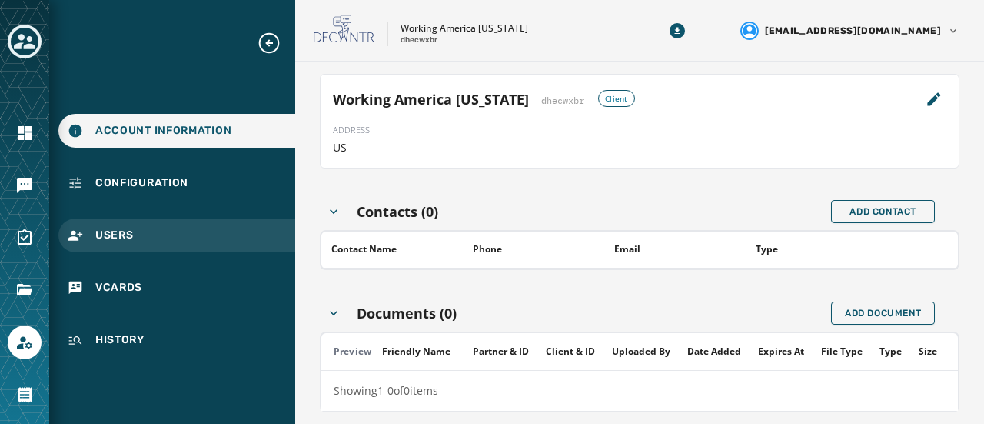
click at [100, 239] on span "Users" at bounding box center [114, 235] width 38 height 15
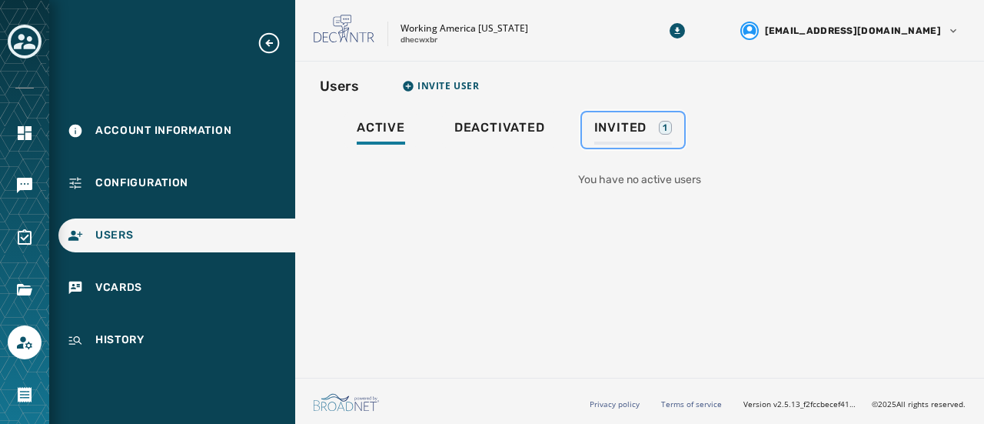
click at [609, 131] on span "Invited" at bounding box center [620, 127] width 53 height 15
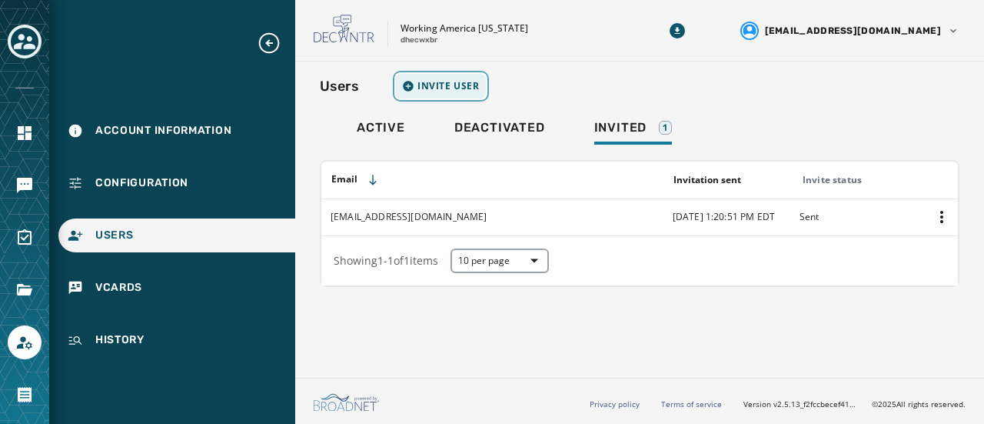
click at [436, 88] on span "Invite User" at bounding box center [449, 86] width 62 height 12
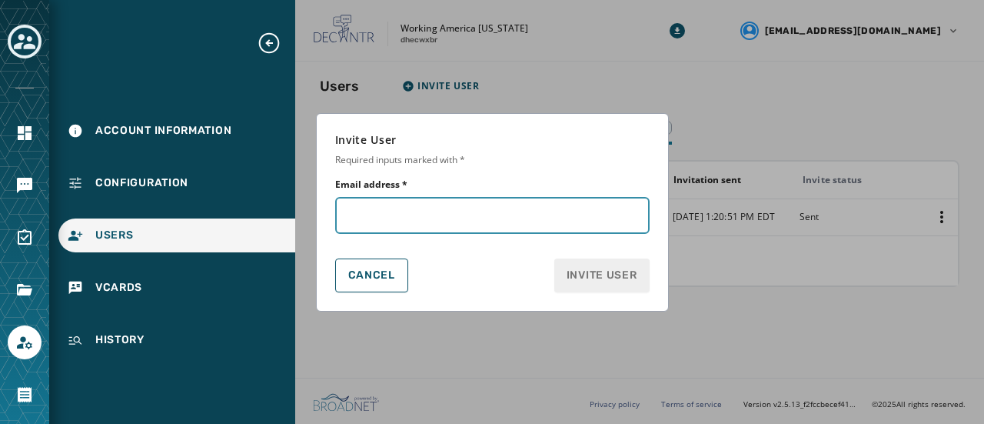
click at [481, 216] on input "Email address *" at bounding box center [492, 215] width 314 height 37
paste input "**********"
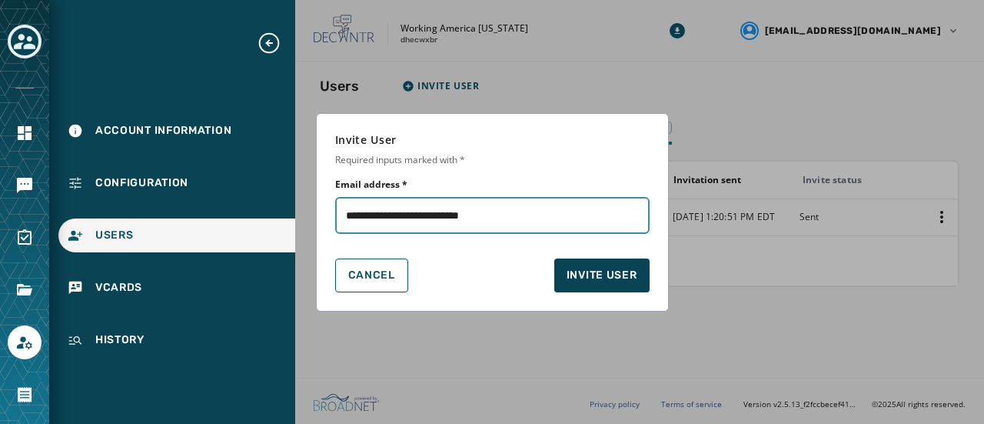
type input "**********"
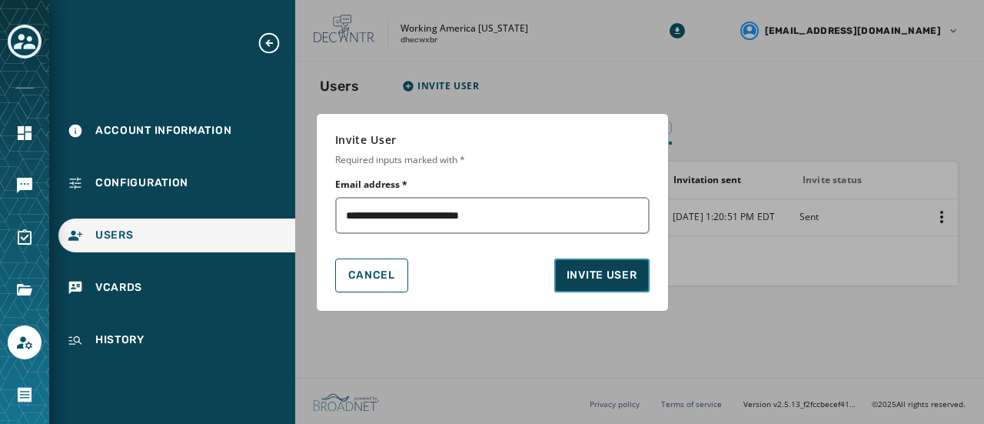
click at [605, 276] on span "Invite User" at bounding box center [602, 275] width 71 height 15
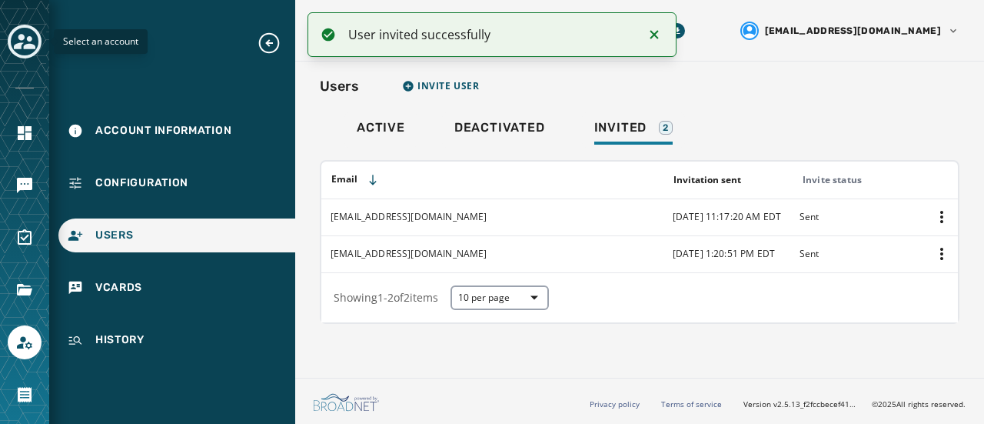
click at [11, 38] on button "Toggle account select drawer" at bounding box center [25, 42] width 34 height 34
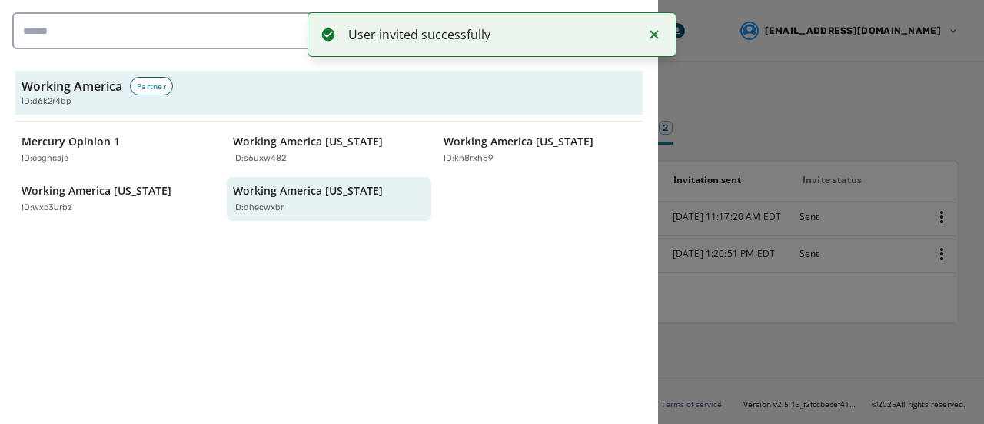
click at [662, 32] on icon "Notifications (F8)" at bounding box center [654, 34] width 18 height 18
